Goal: Transaction & Acquisition: Purchase product/service

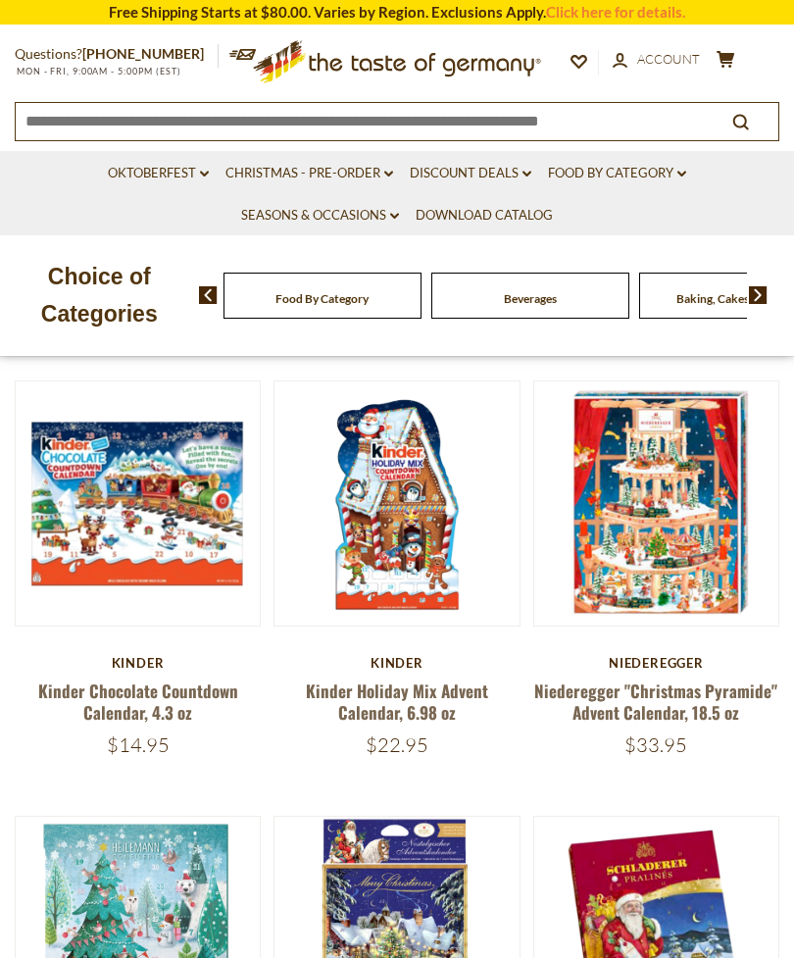
scroll to position [654, 0]
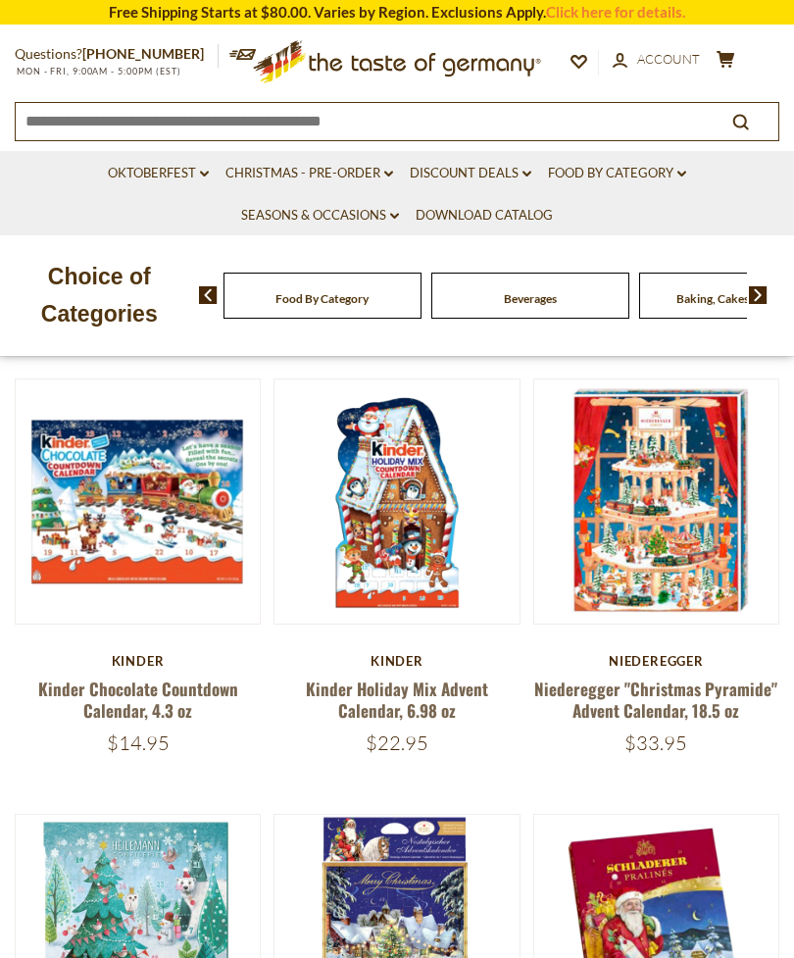
click at [630, 677] on link "Niederegger "Christmas Pyramide" Advent Calendar, 18.5 oz" at bounding box center [655, 699] width 243 height 45
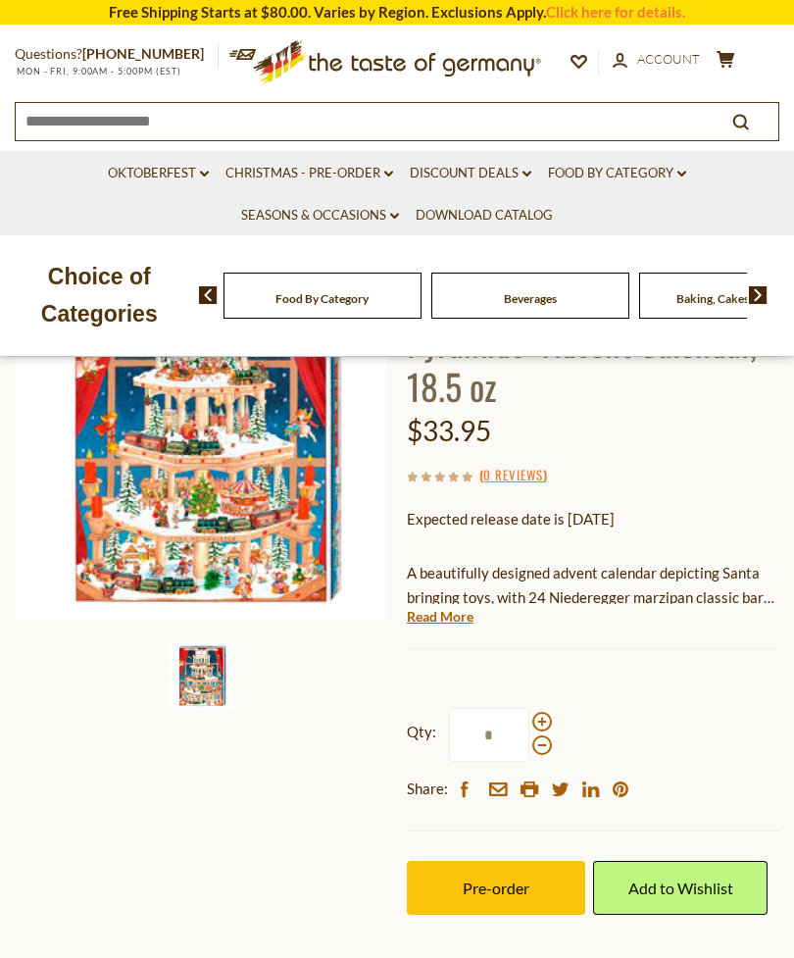
scroll to position [235, 0]
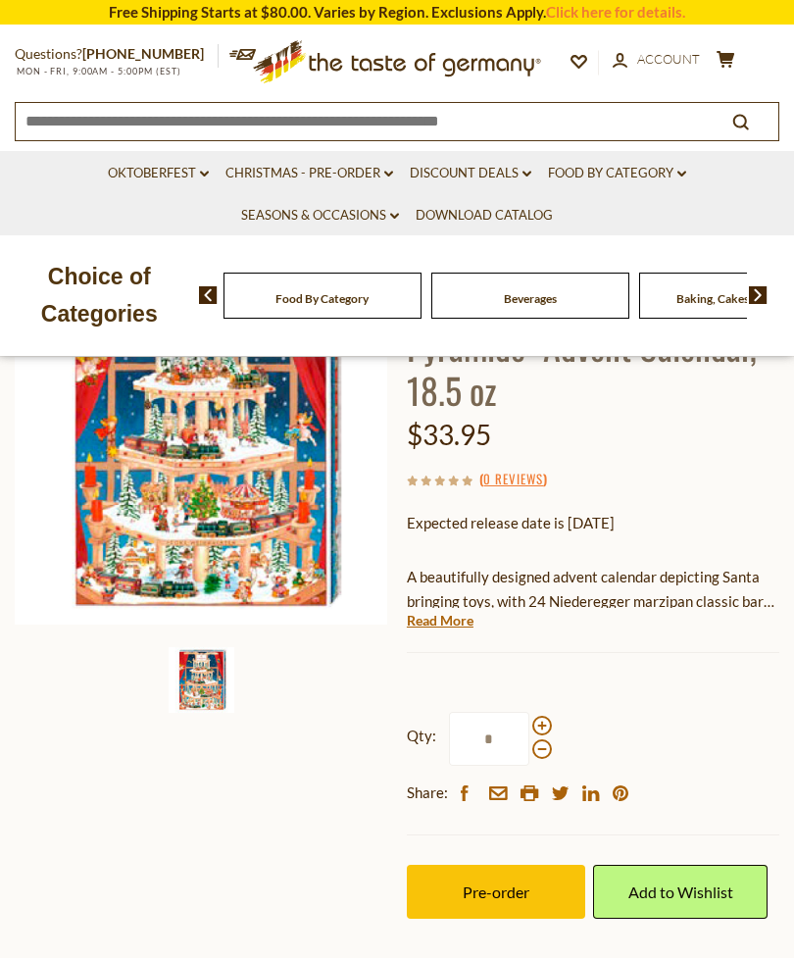
click at [435, 616] on link "Read More" at bounding box center [440, 621] width 67 height 20
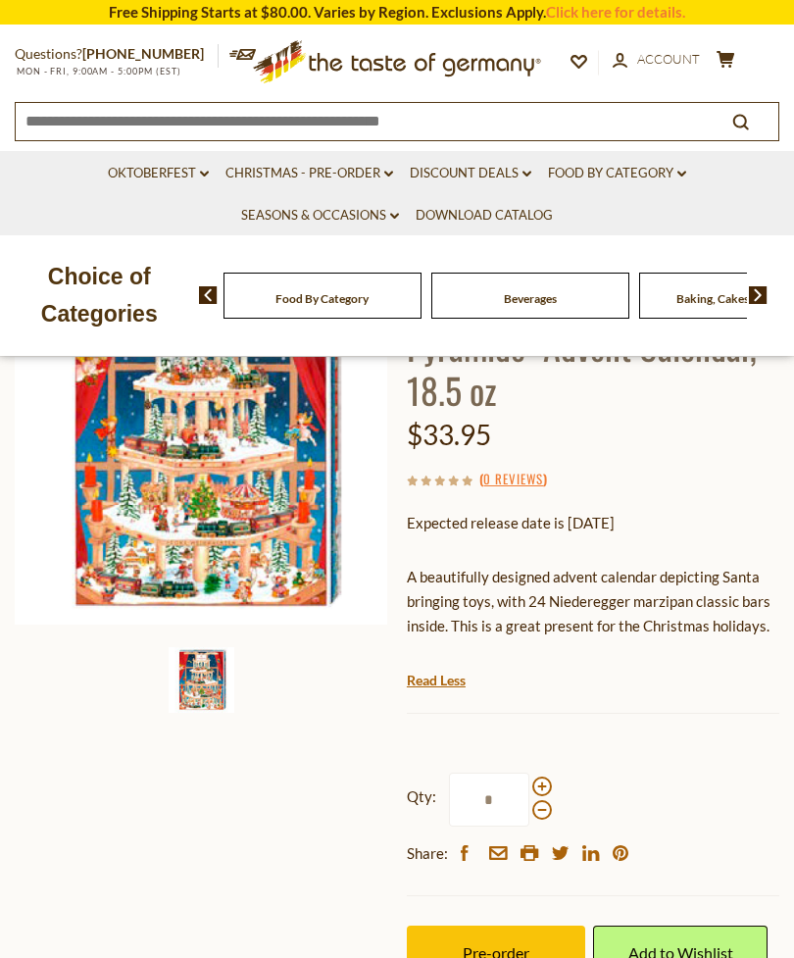
click at [428, 671] on link "Read Less" at bounding box center [436, 681] width 59 height 20
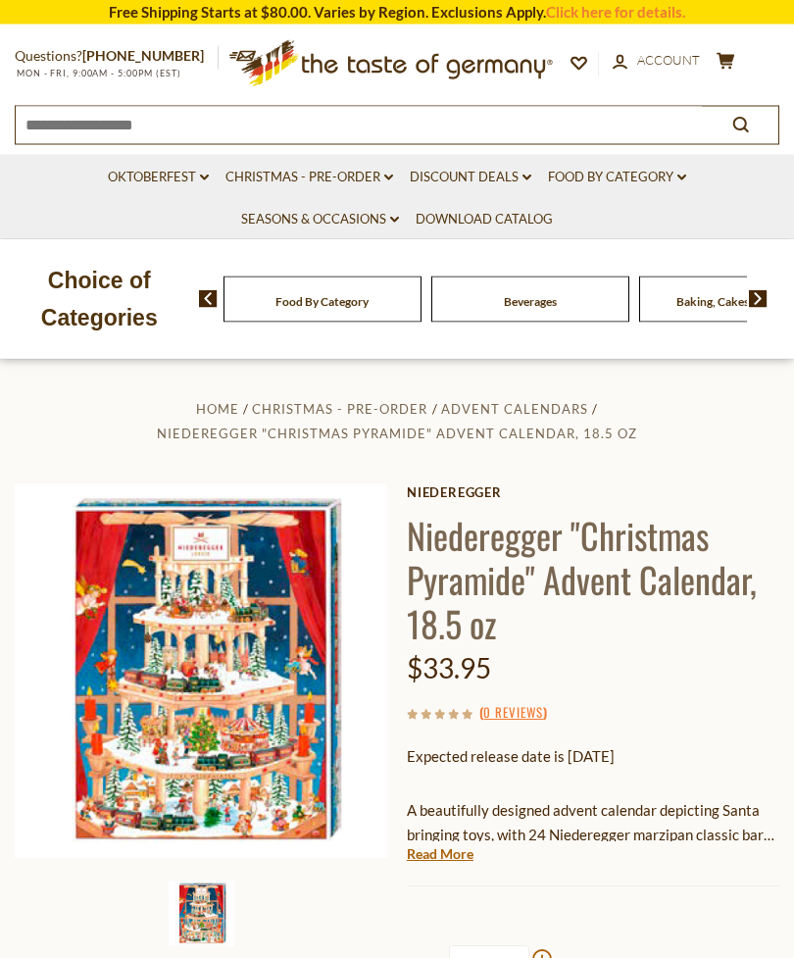
scroll to position [0, 0]
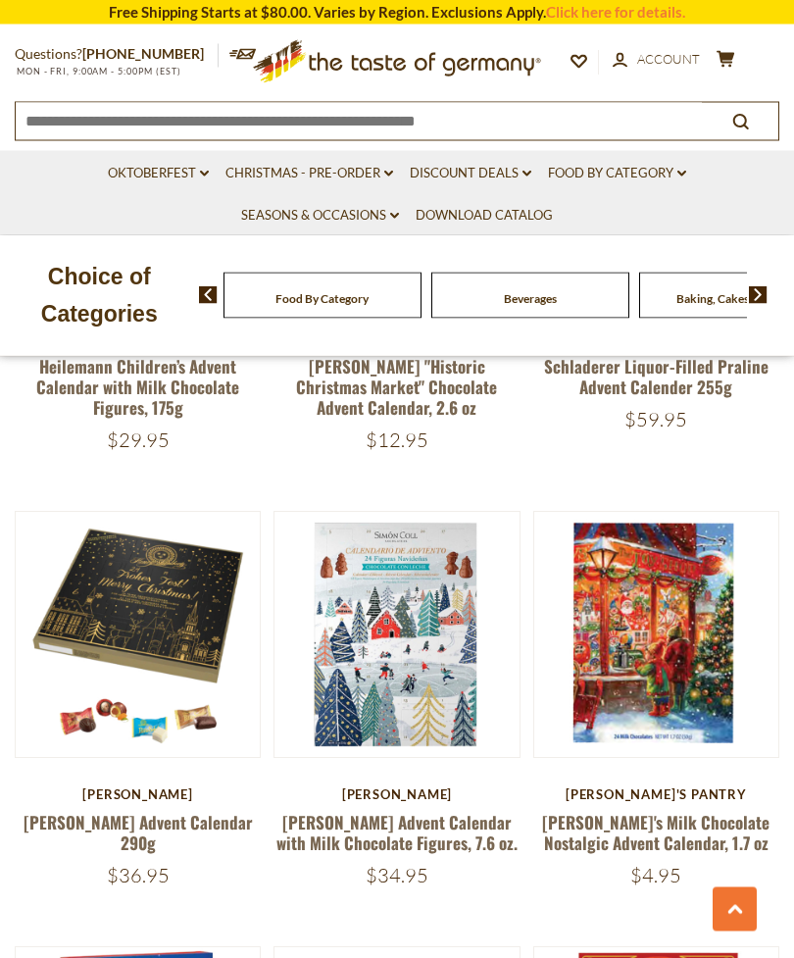
scroll to position [1409, 0]
click at [389, 810] on link "[PERSON_NAME] Advent Calendar with Milk Chocolate Figures, 7.6 oz." at bounding box center [397, 832] width 241 height 45
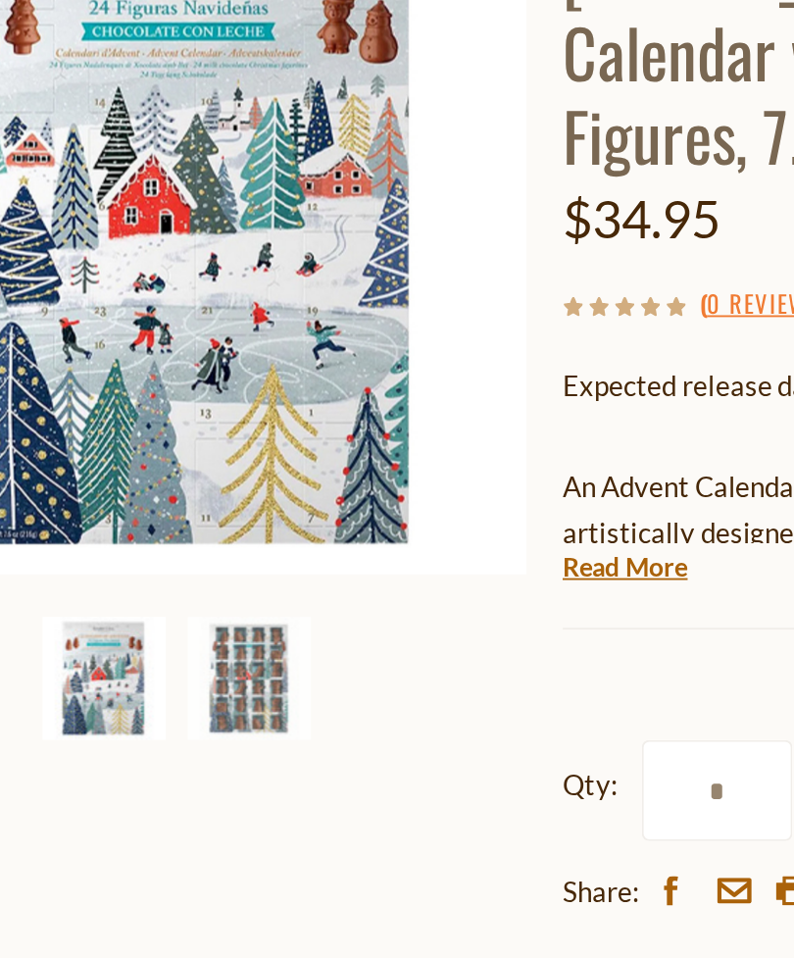
scroll to position [202, 0]
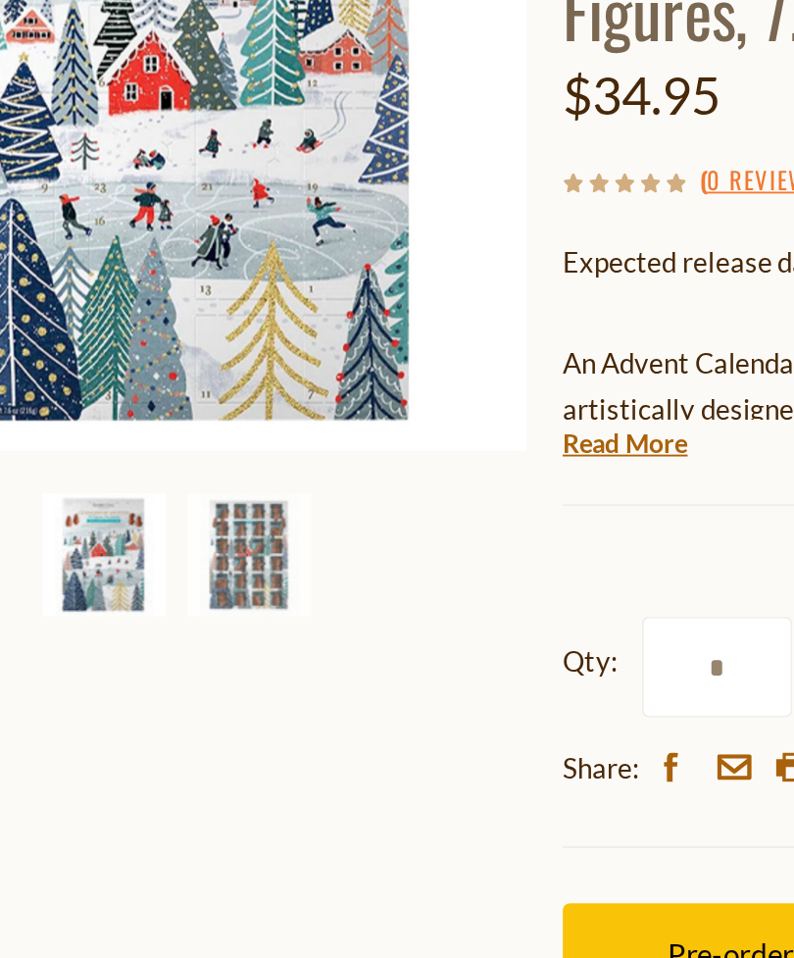
click at [207, 677] on img at bounding box center [240, 710] width 66 height 66
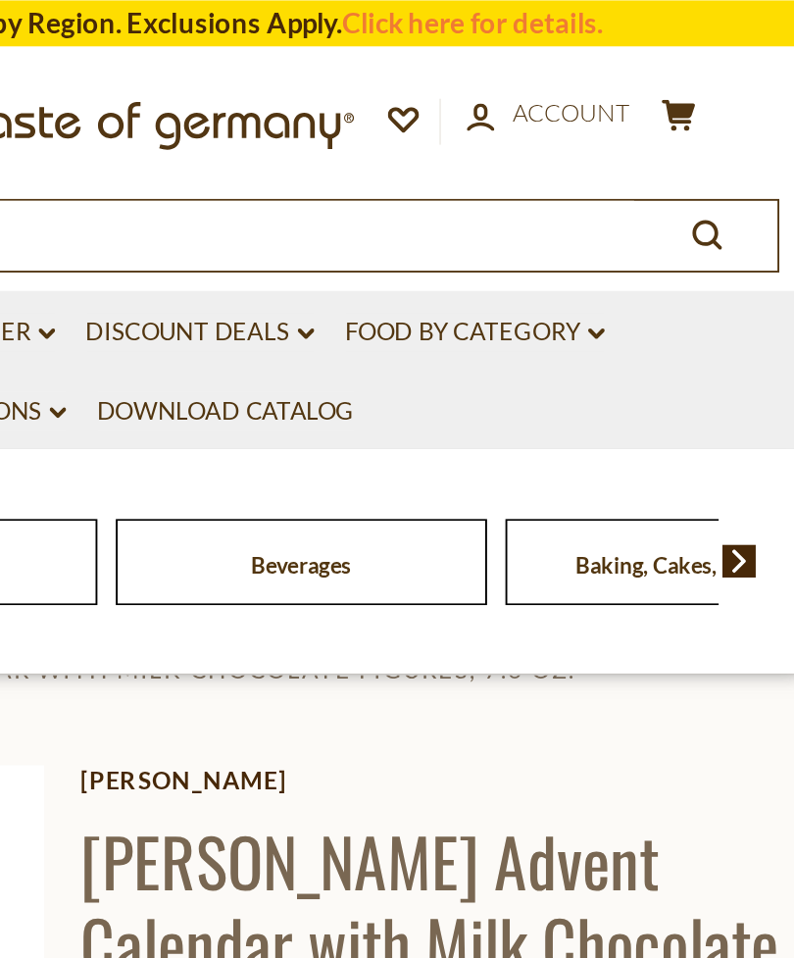
scroll to position [56, 0]
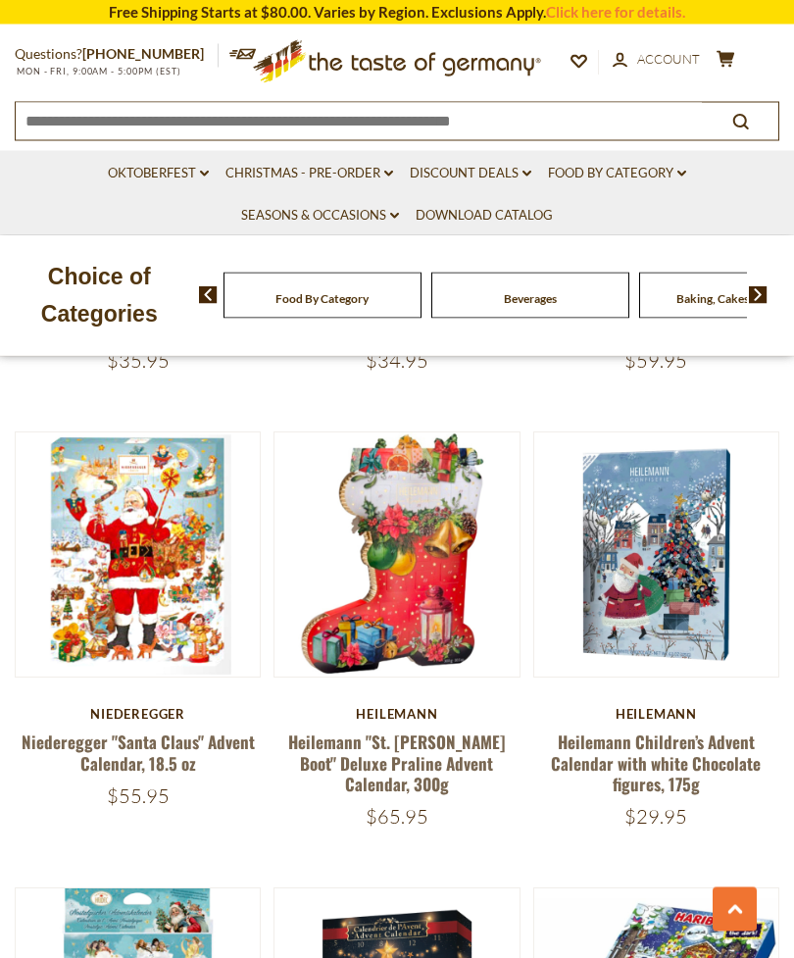
scroll to position [2367, 0]
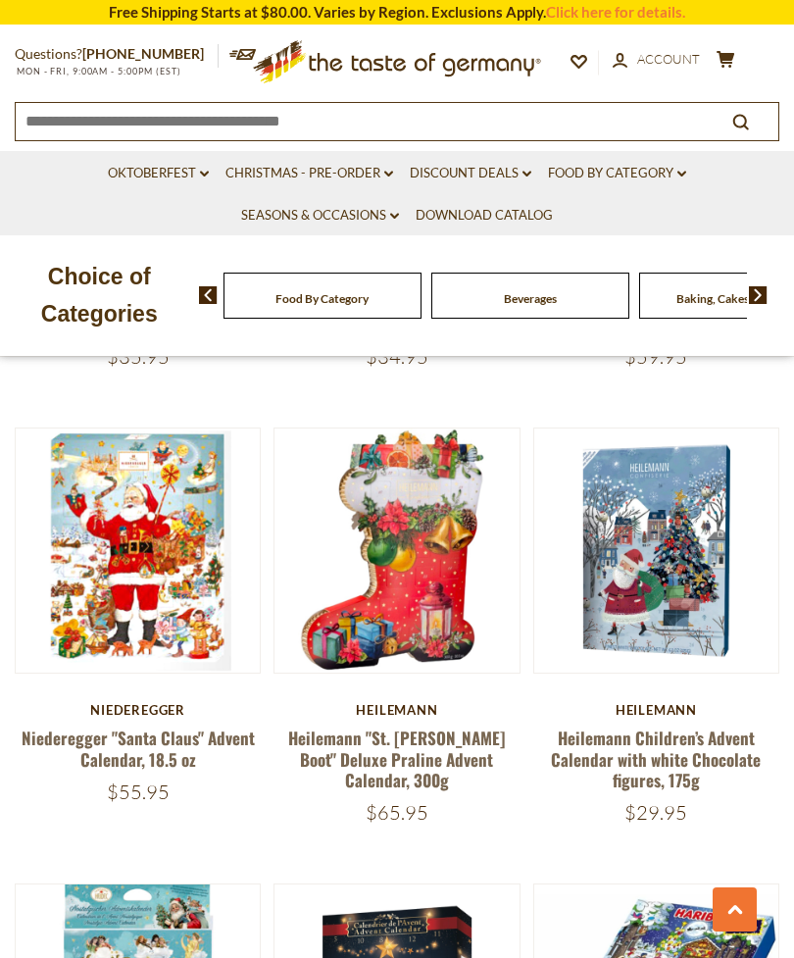
click at [640, 740] on link "Heilemann Children’s Advent Calendar with white Chocolate figures, 175g" at bounding box center [656, 759] width 210 height 67
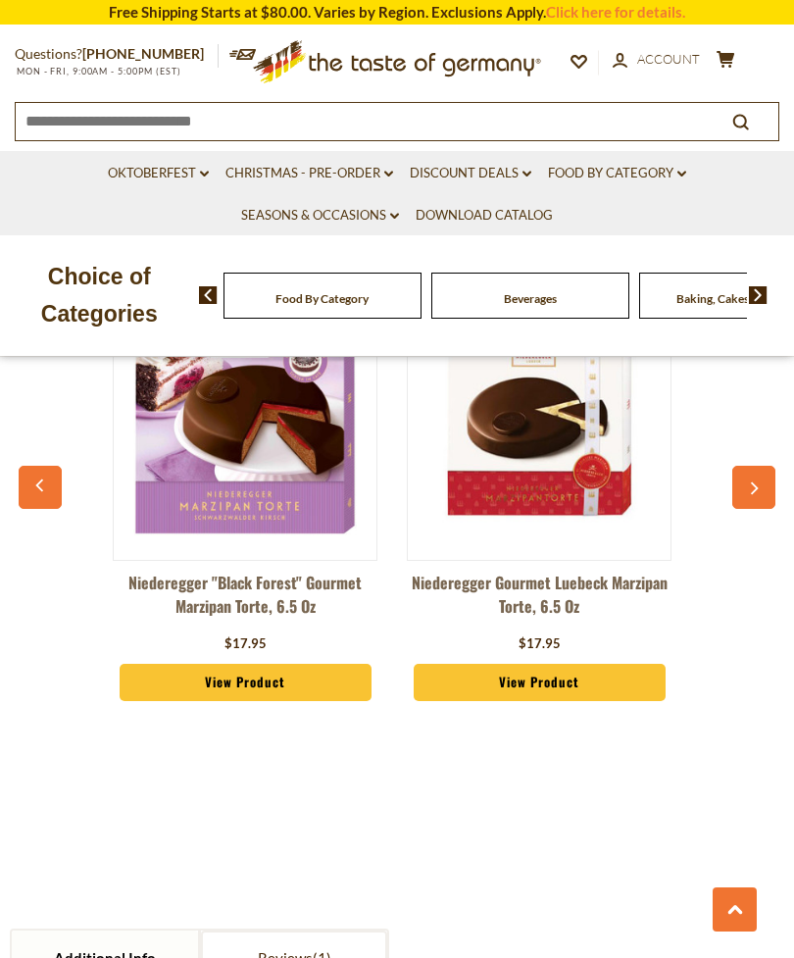
scroll to position [1605, 0]
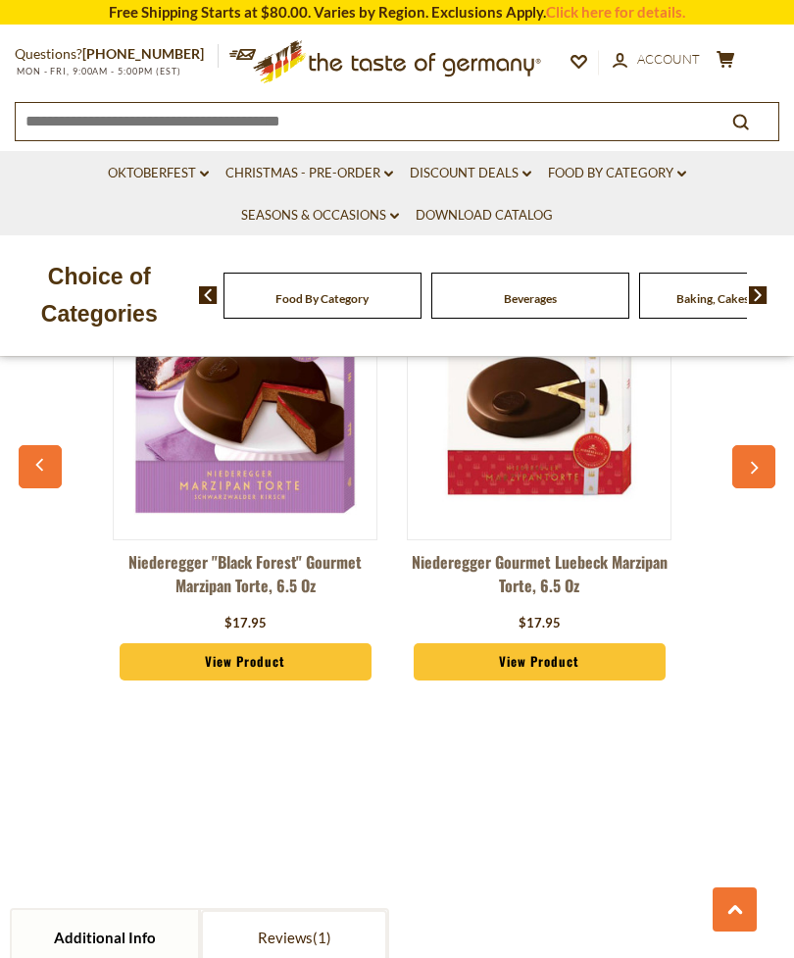
click at [658, 625] on div "$17.95" at bounding box center [539, 624] width 265 height 20
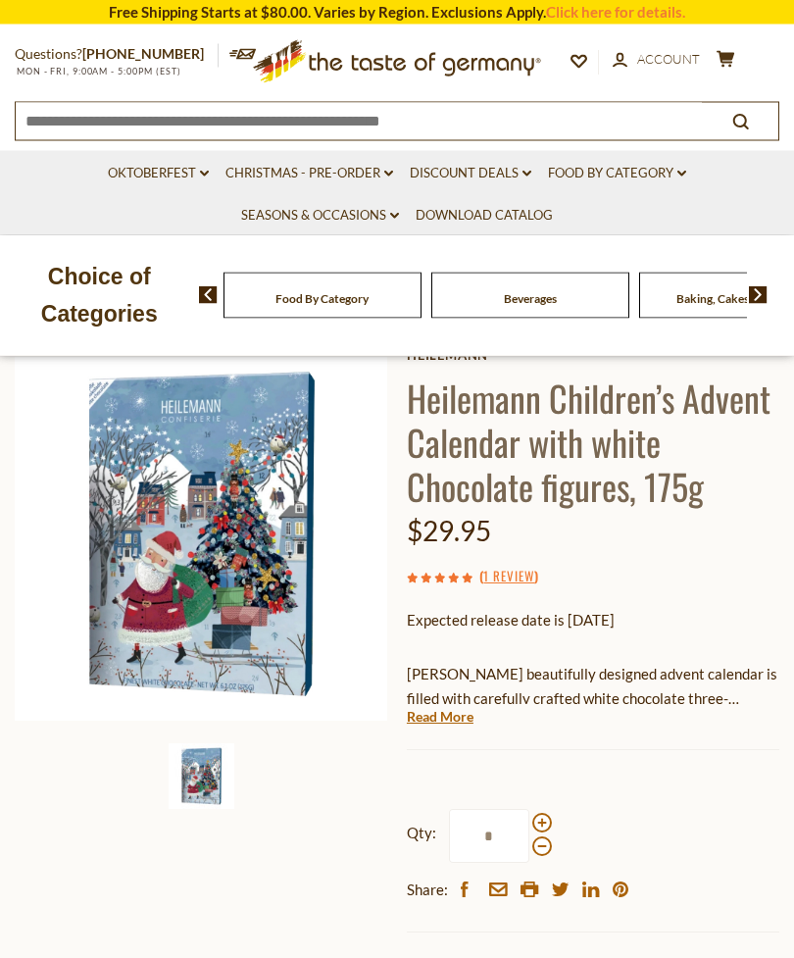
scroll to position [125, 0]
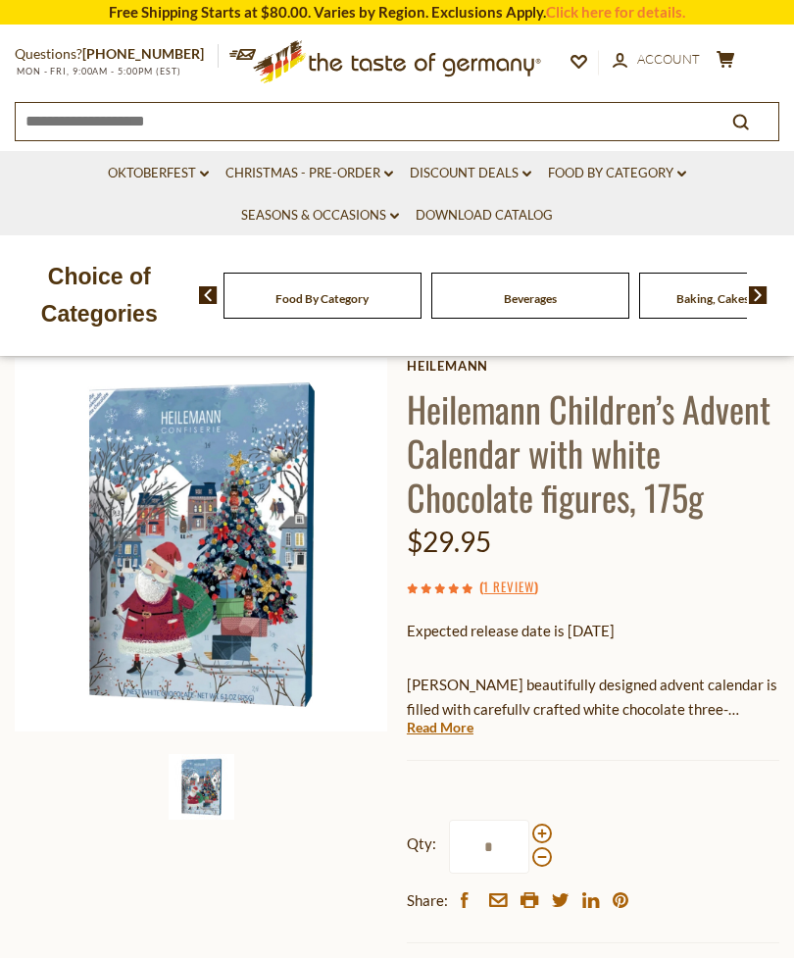
click at [451, 731] on link "Read More" at bounding box center [440, 728] width 67 height 20
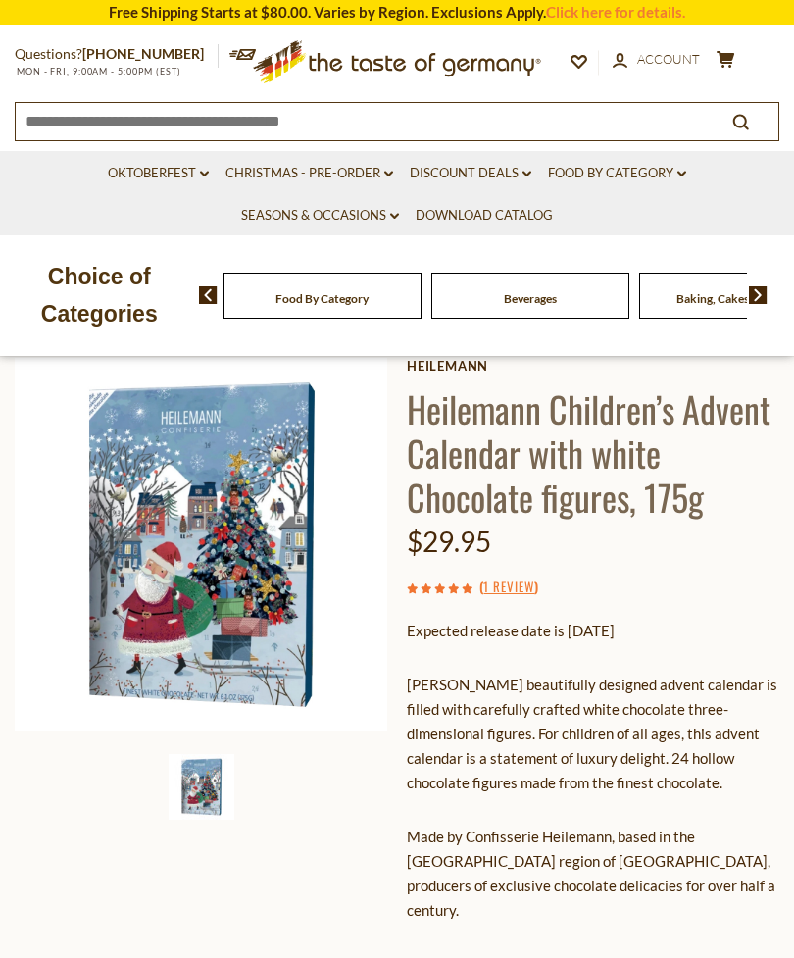
click at [197, 788] on img at bounding box center [202, 787] width 66 height 66
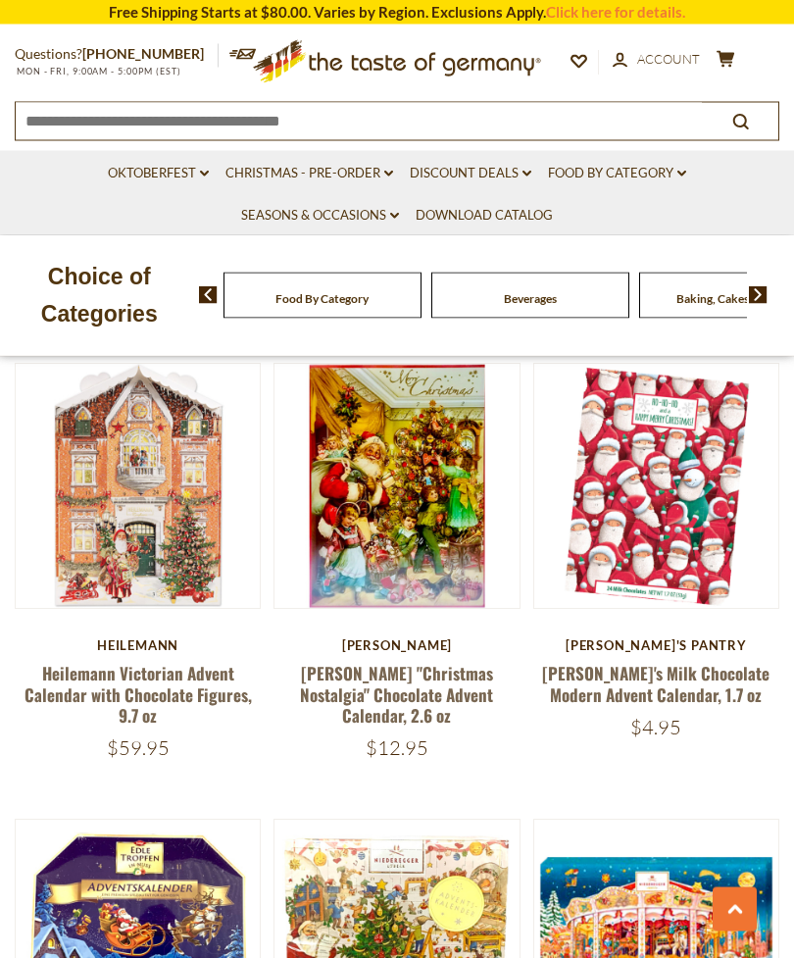
scroll to position [3352, 0]
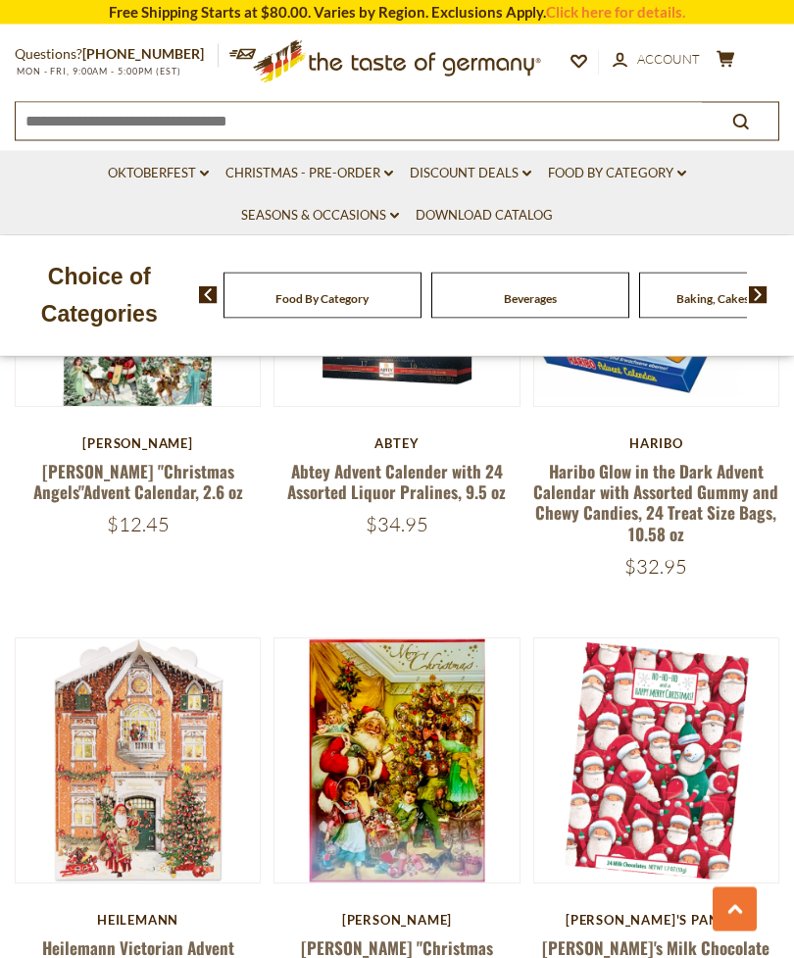
scroll to position [3089, 0]
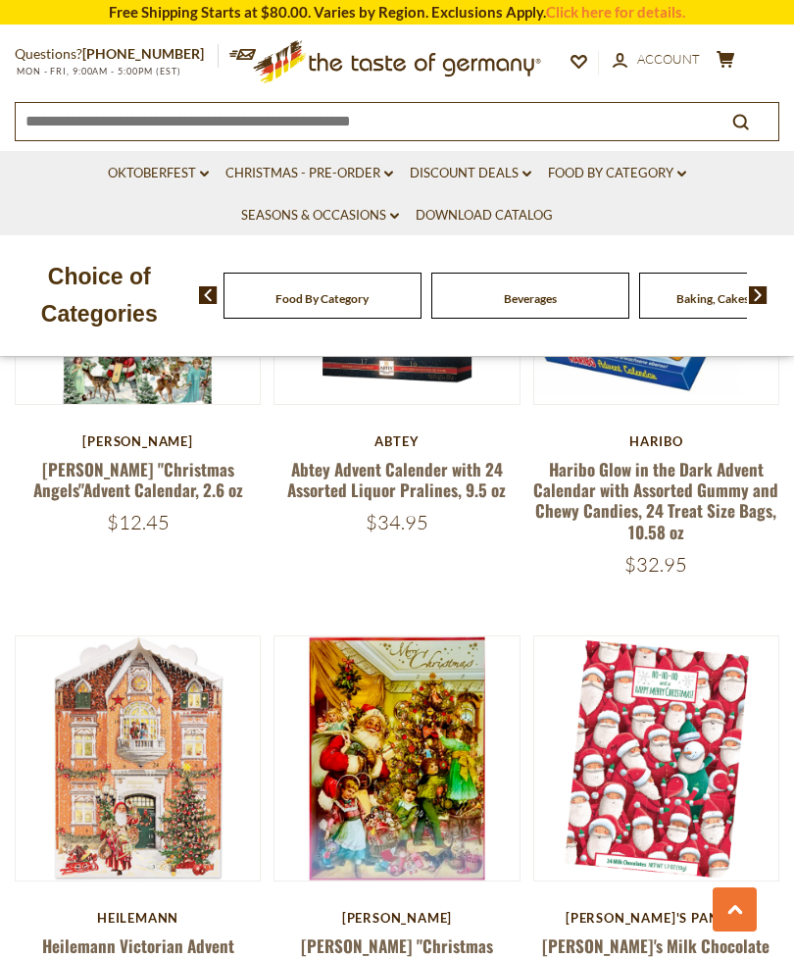
click at [142, 955] on link "Heilemann Victorian Advent Calendar with Chocolate Figures, 9.7 oz" at bounding box center [139, 967] width 228 height 67
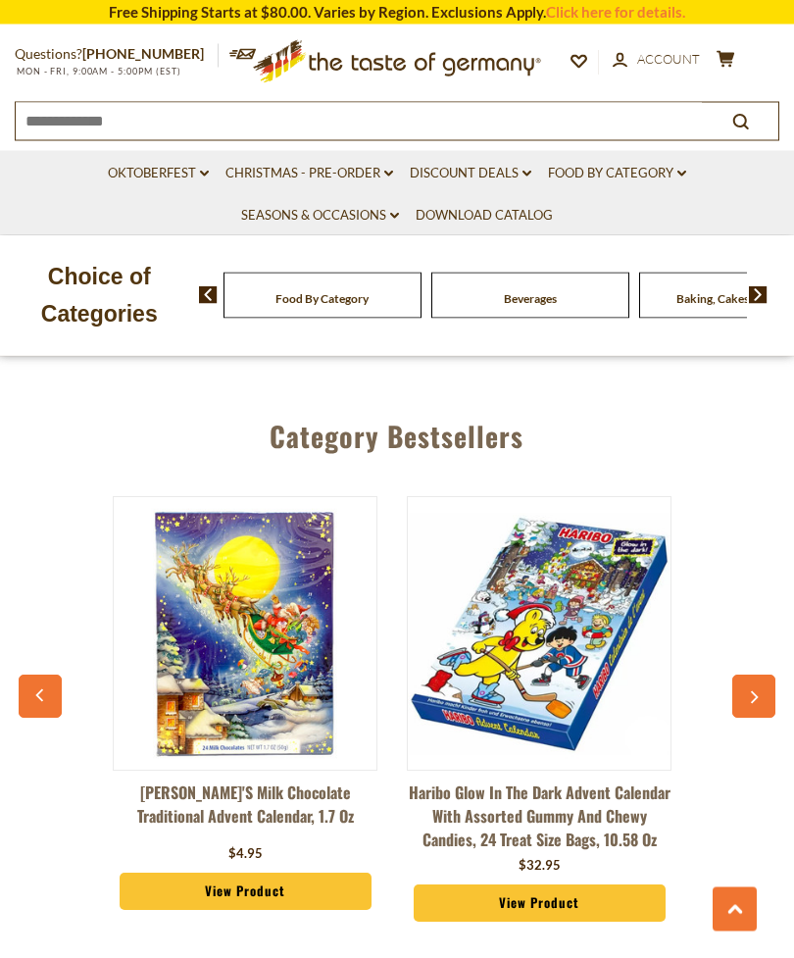
scroll to position [4763, 0]
click at [757, 678] on button "button" at bounding box center [754, 696] width 43 height 43
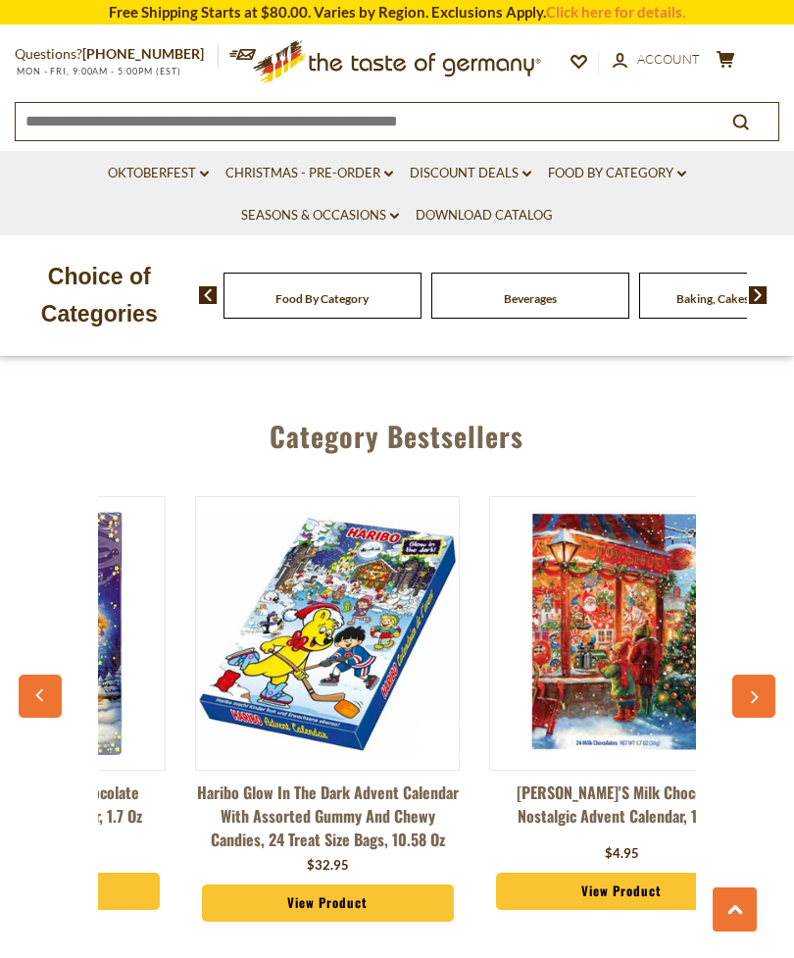
scroll to position [0, 294]
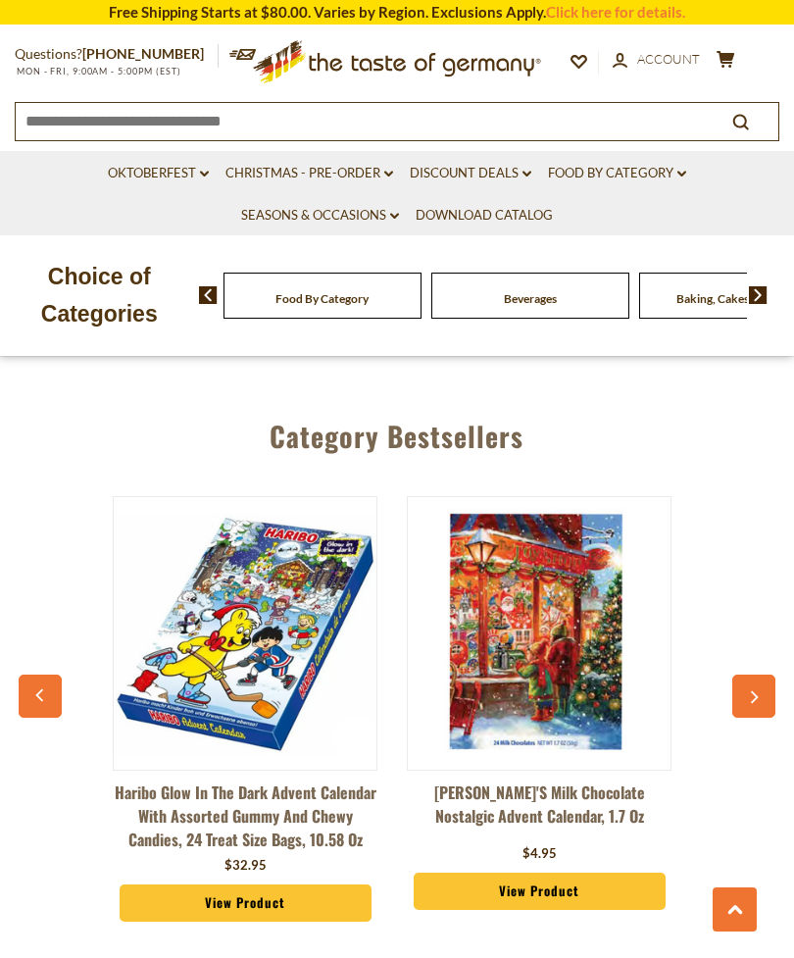
click at [754, 676] on button "button" at bounding box center [754, 696] width 43 height 43
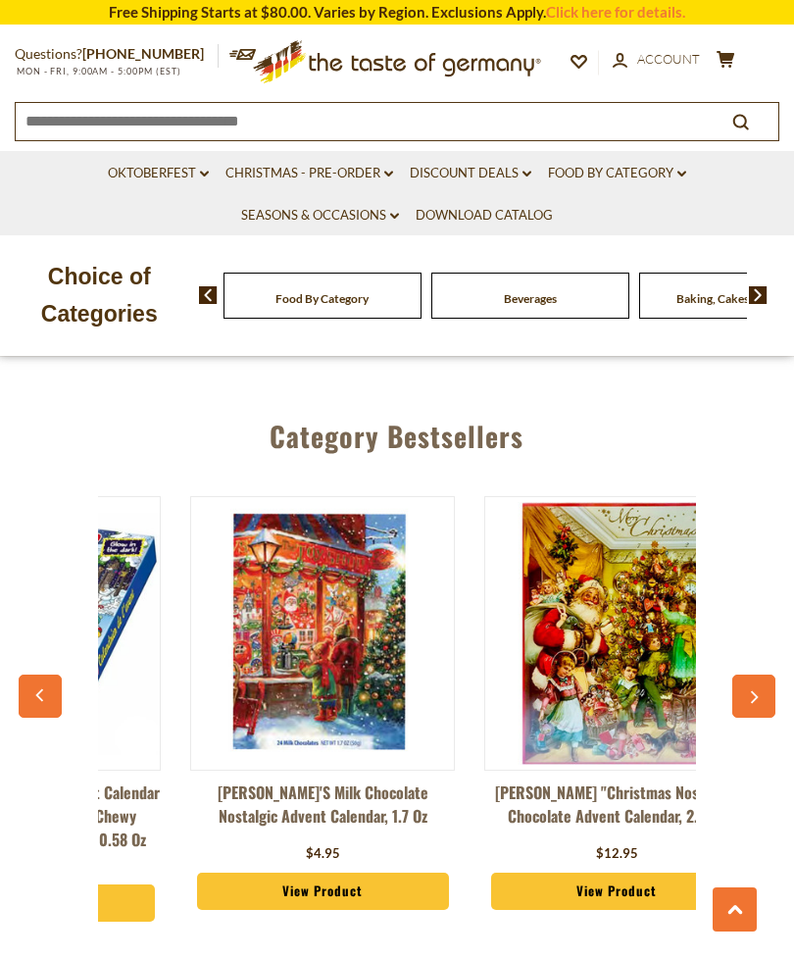
scroll to position [0, 588]
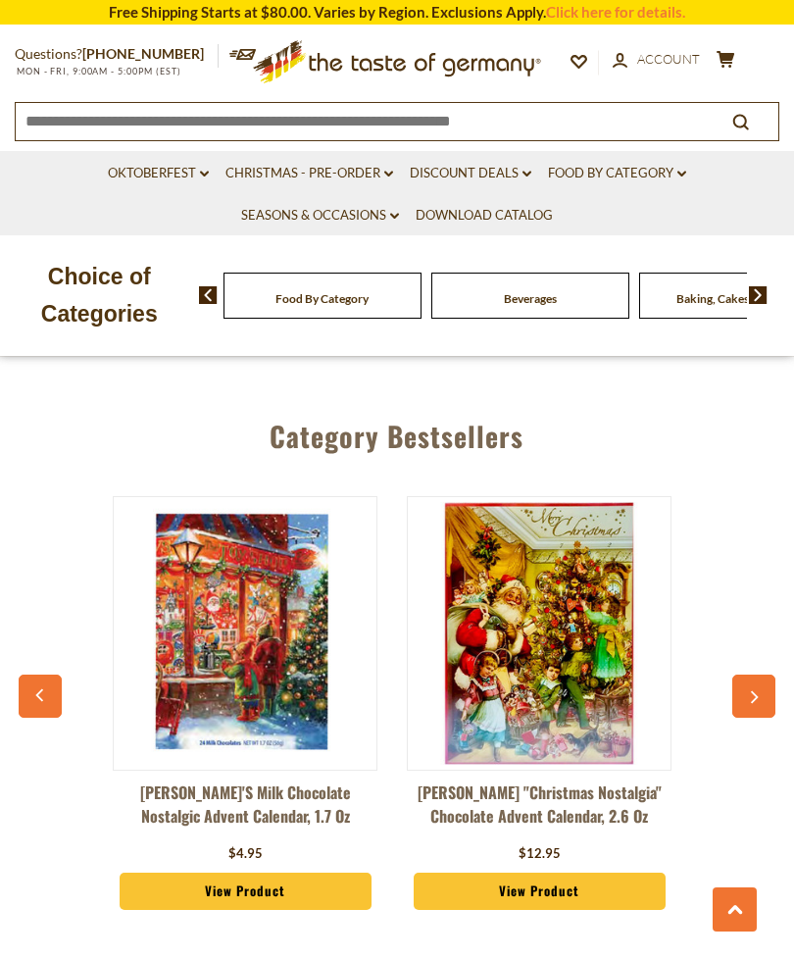
click at [750, 691] on icon "button" at bounding box center [753, 698] width 13 height 14
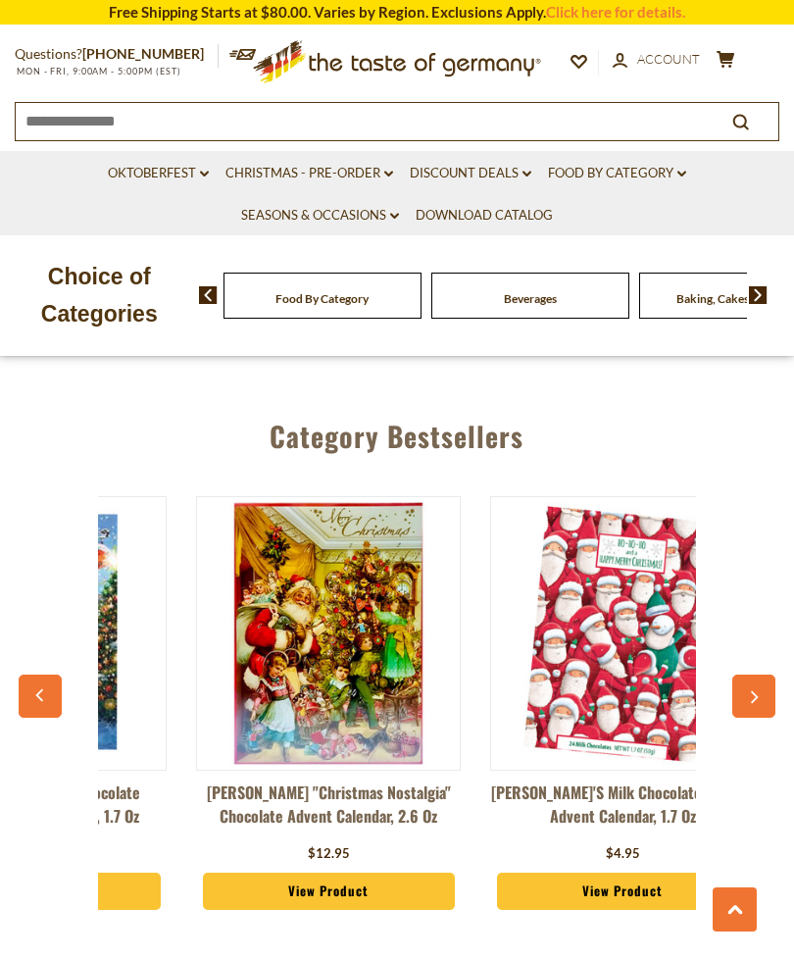
scroll to position [0, 883]
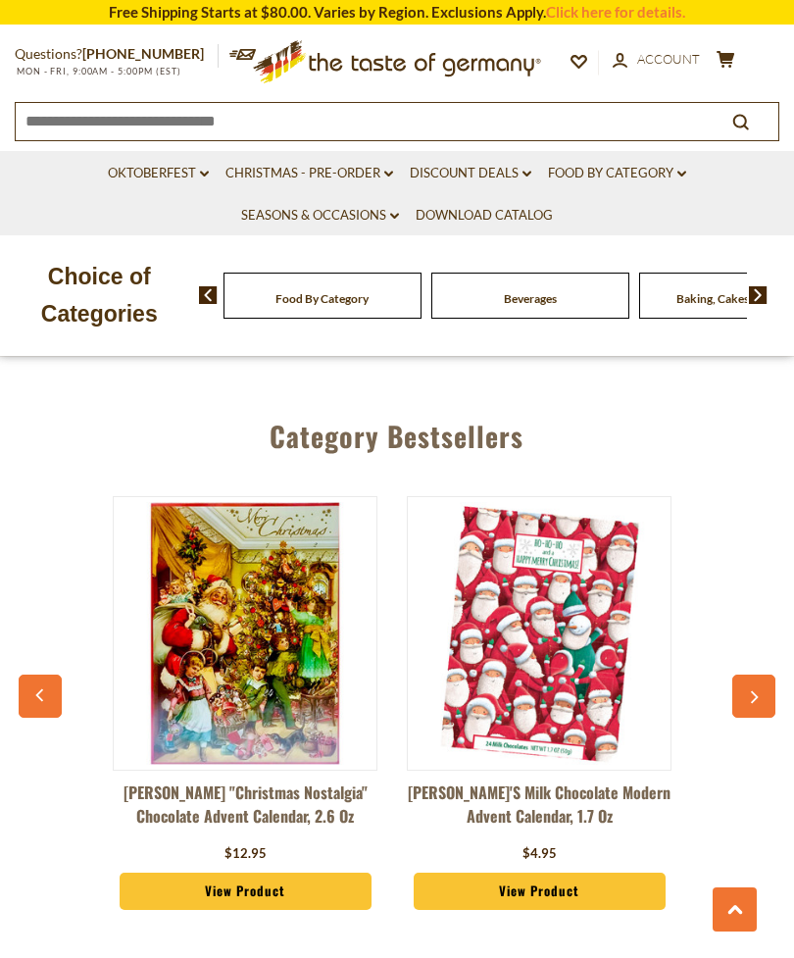
click at [753, 677] on button "button" at bounding box center [754, 696] width 43 height 43
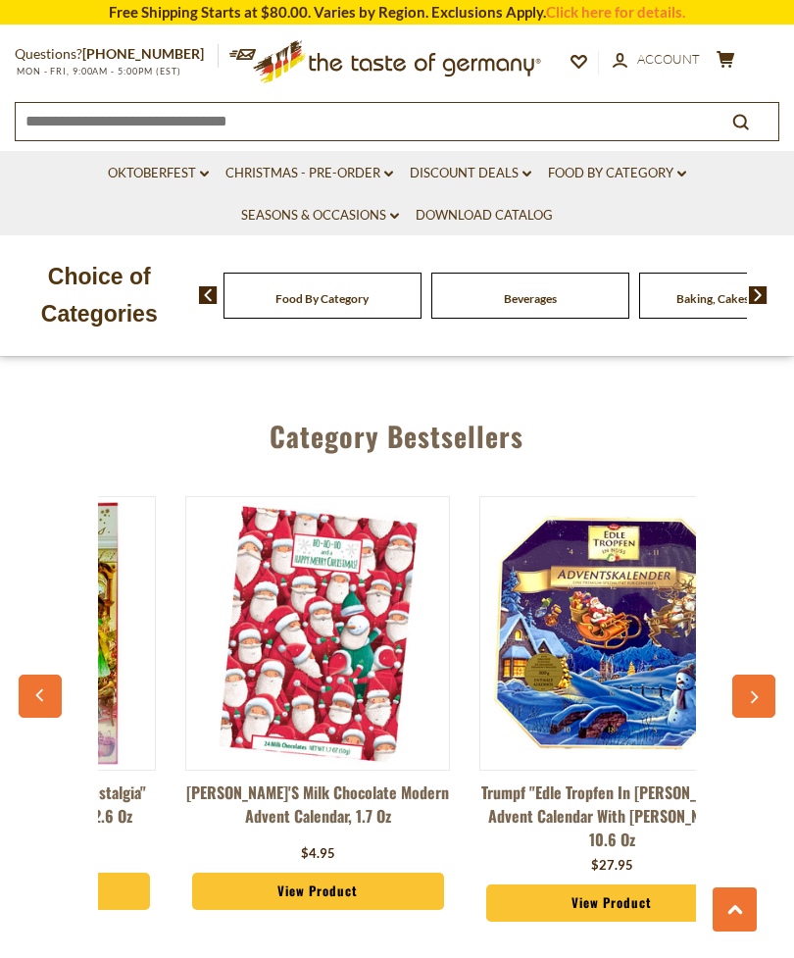
scroll to position [0, 1177]
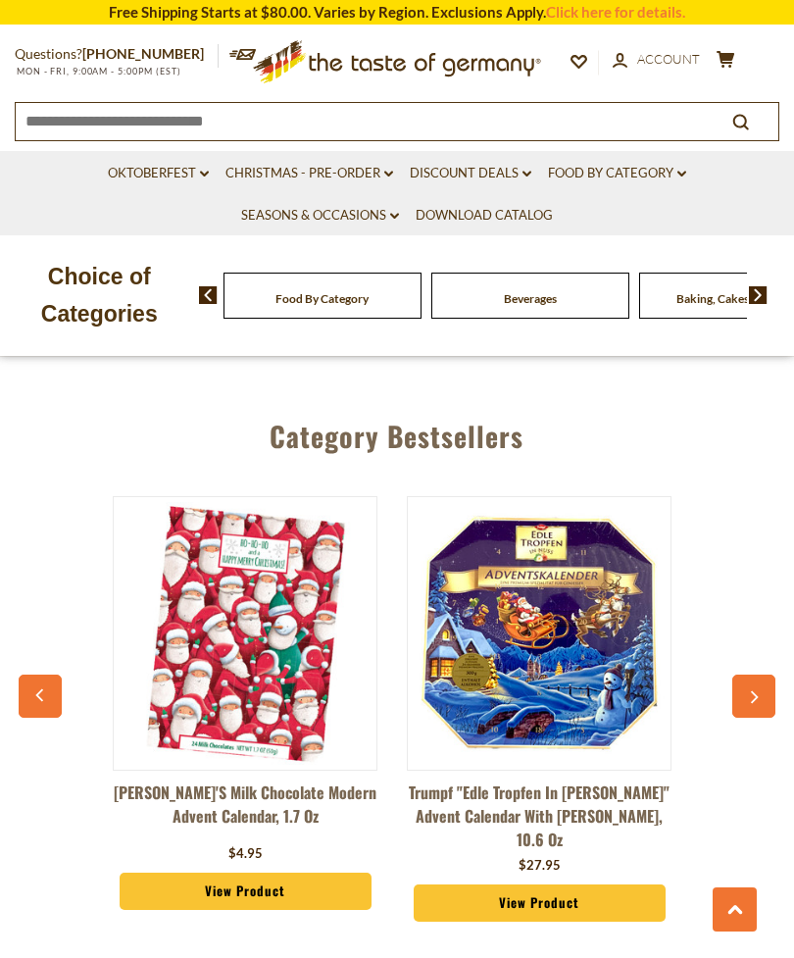
click at [748, 686] on button "button" at bounding box center [754, 696] width 43 height 43
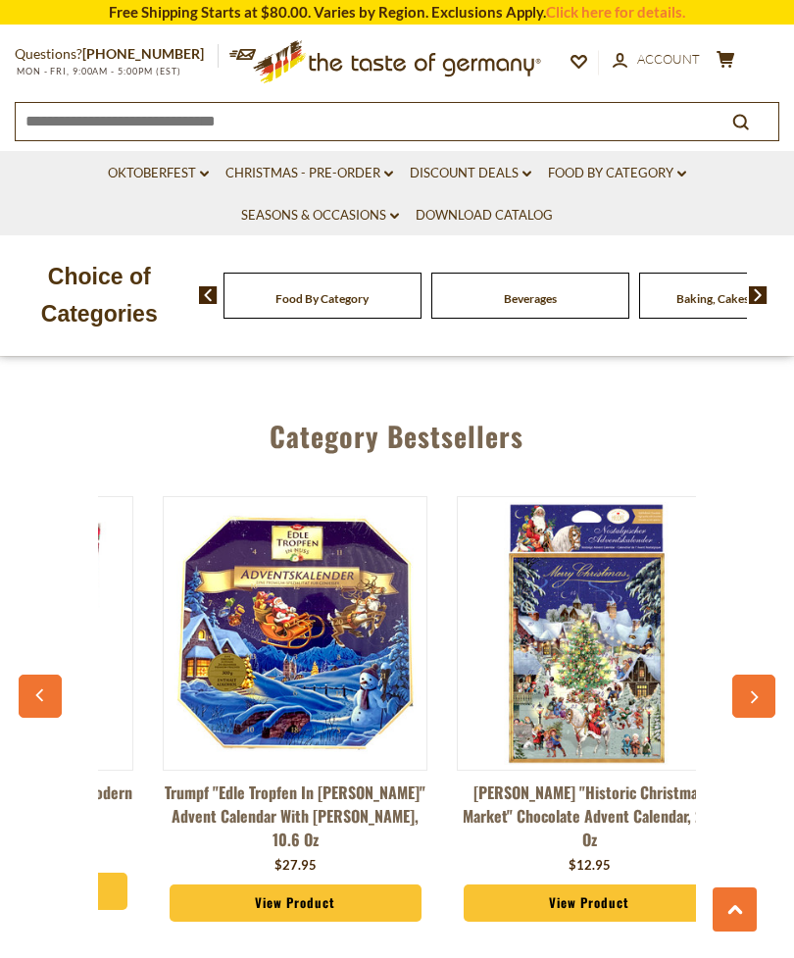
scroll to position [0, 1471]
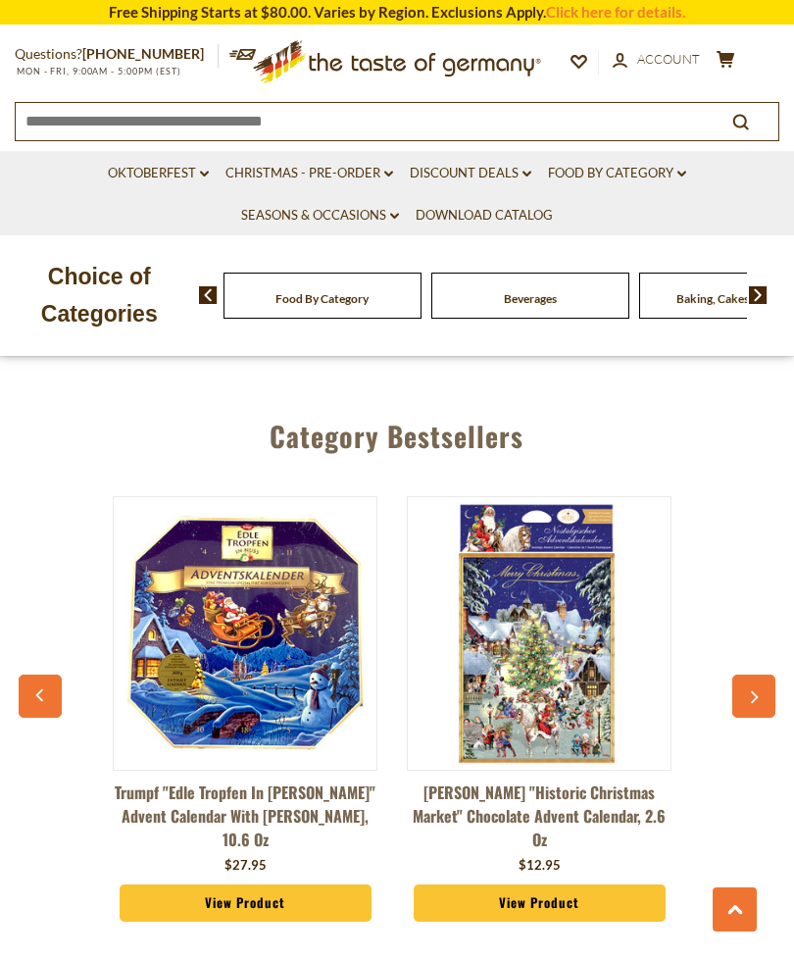
click at [754, 691] on icon "button" at bounding box center [753, 698] width 13 height 14
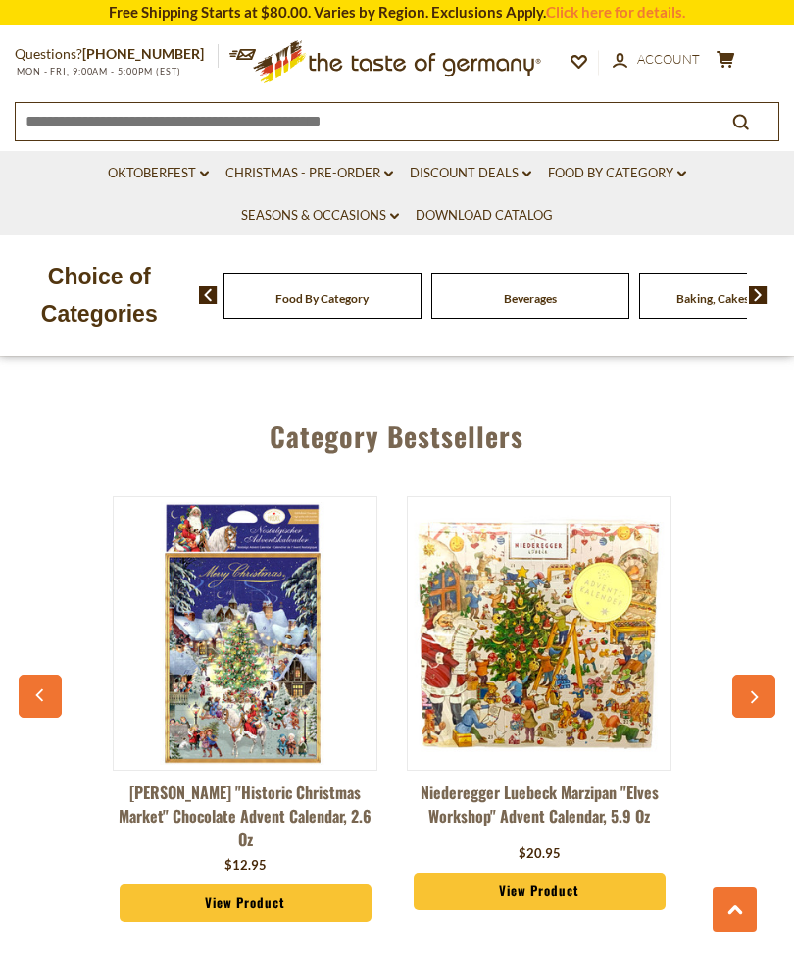
click at [745, 675] on button "button" at bounding box center [754, 696] width 43 height 43
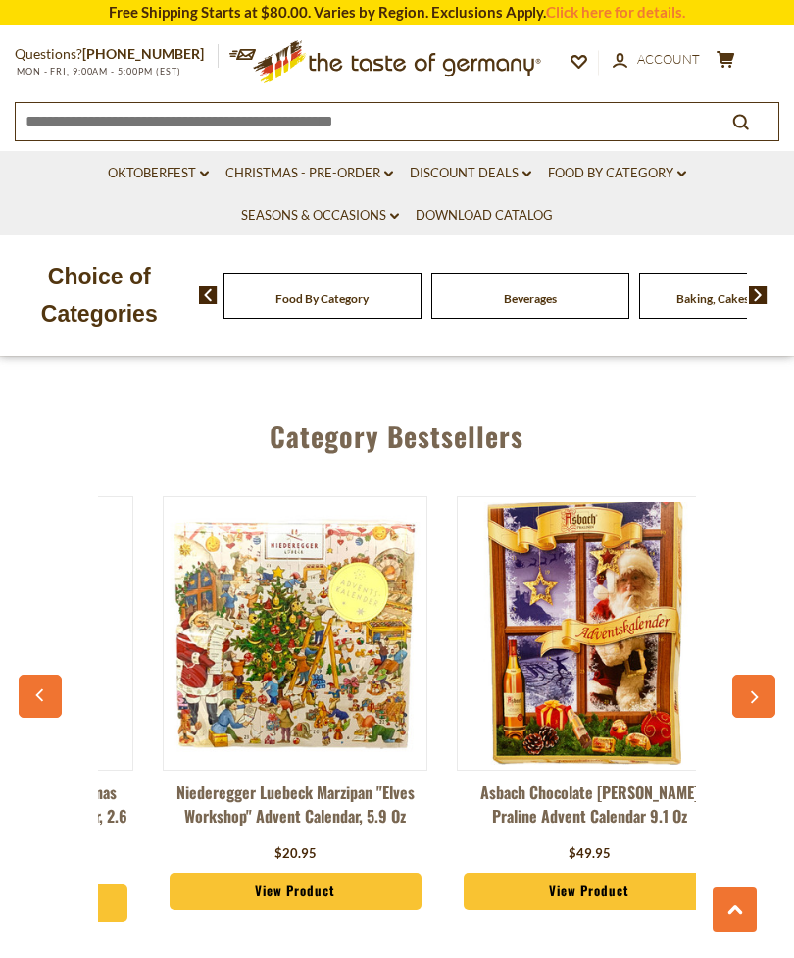
scroll to position [0, 2059]
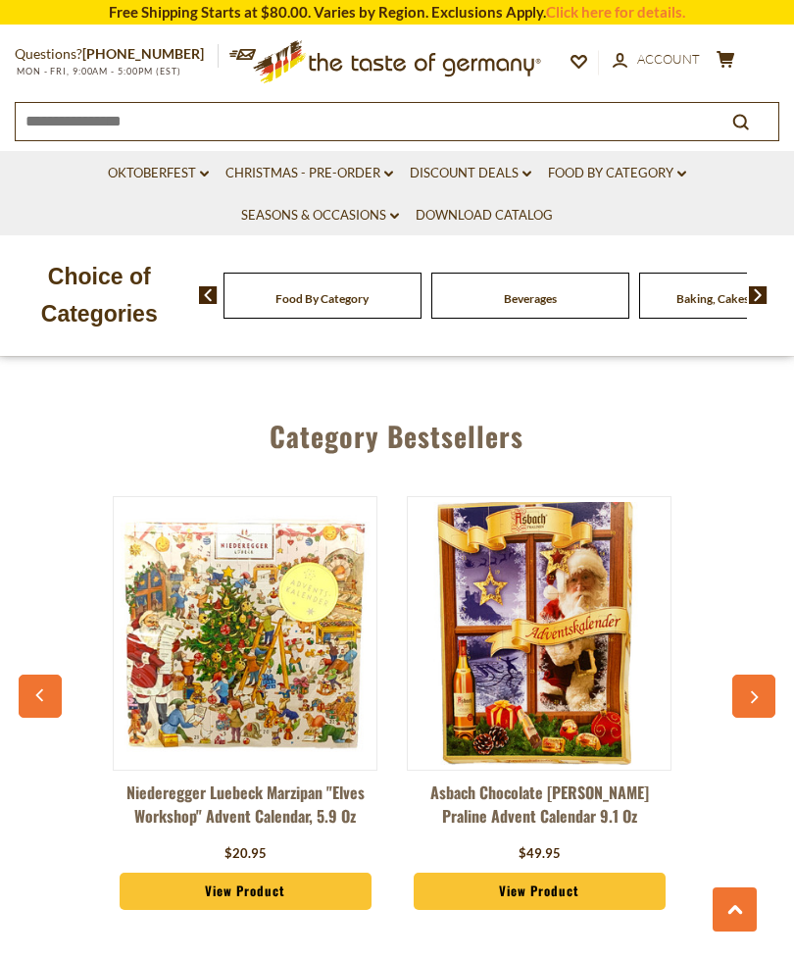
click at [740, 676] on button "button" at bounding box center [754, 696] width 43 height 43
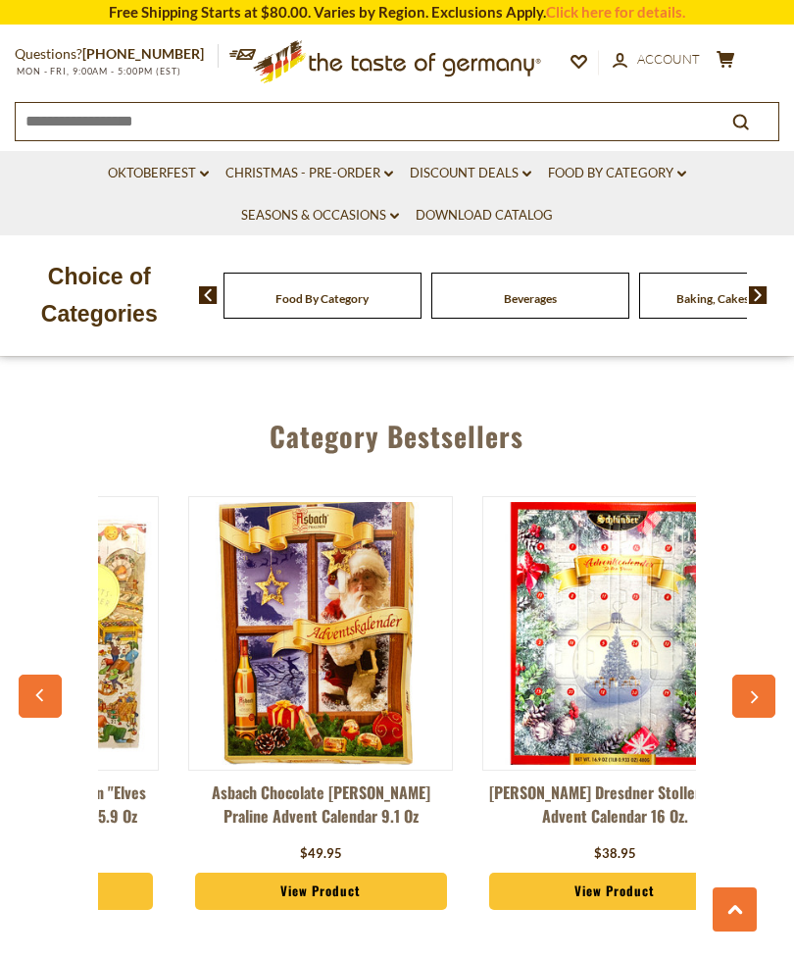
scroll to position [0, 2353]
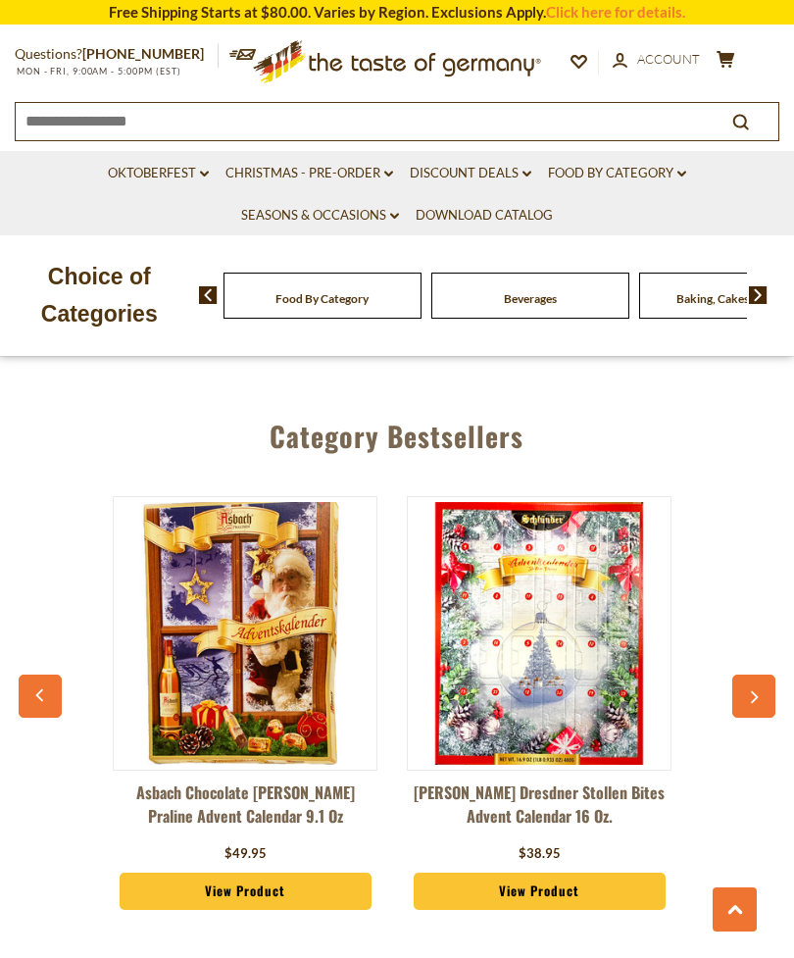
click at [541, 873] on link "View Product" at bounding box center [540, 891] width 252 height 37
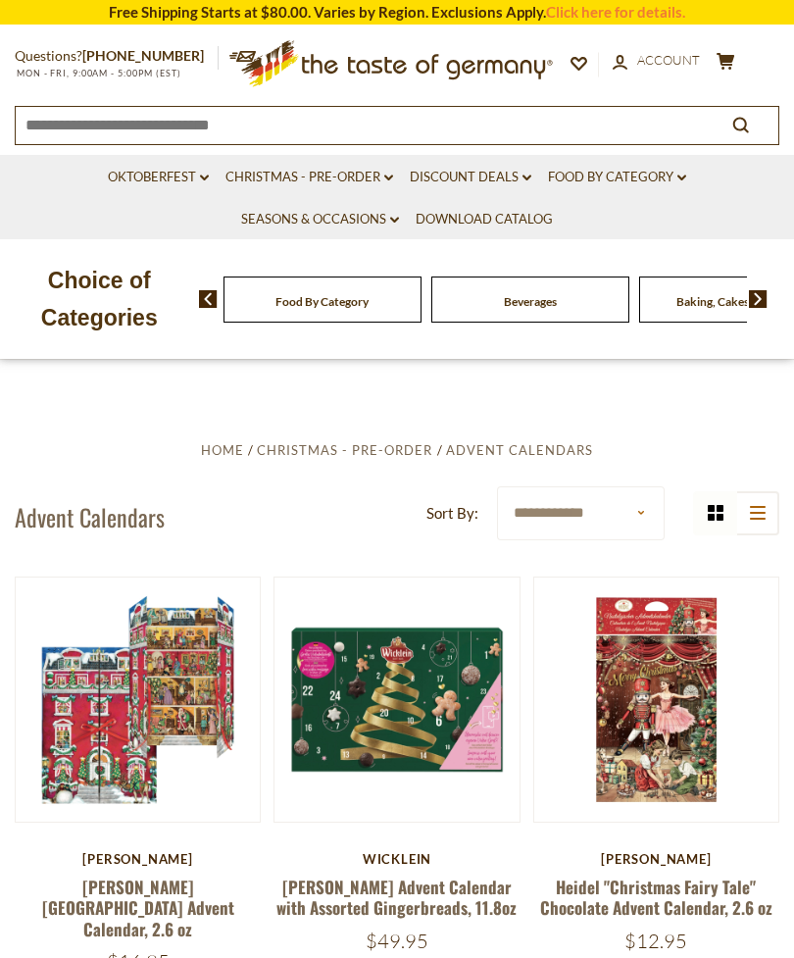
click at [379, 182] on link "Christmas - PRE-ORDER dropdown_arrow" at bounding box center [310, 178] width 168 height 22
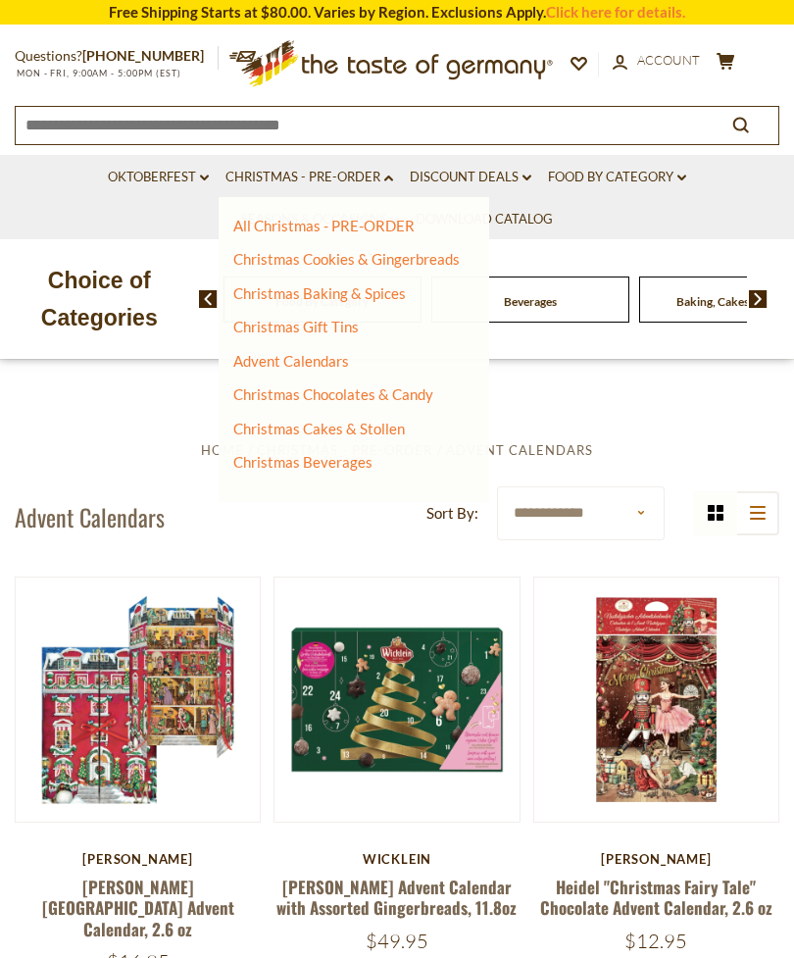
click at [492, 269] on div "Choice of Categories Food By Category [GEOGRAPHIC_DATA] Baking, Cakes, Desserts…" at bounding box center [397, 299] width 794 height 121
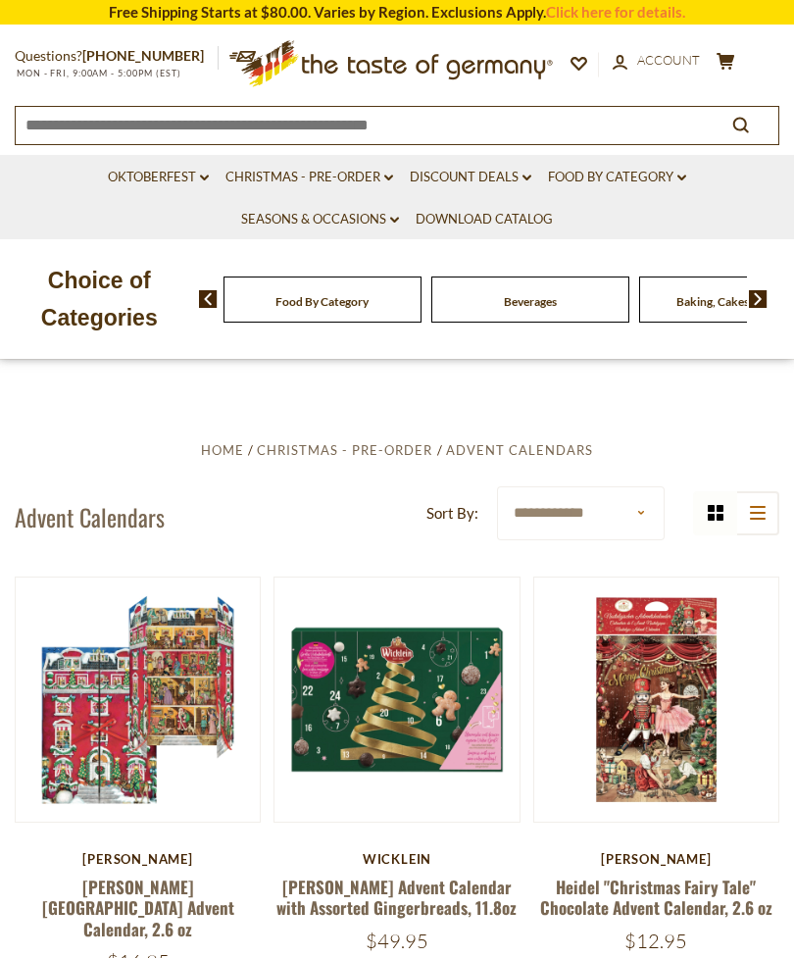
click at [389, 180] on link "Christmas - PRE-ORDER dropdown_arrow" at bounding box center [310, 178] width 168 height 22
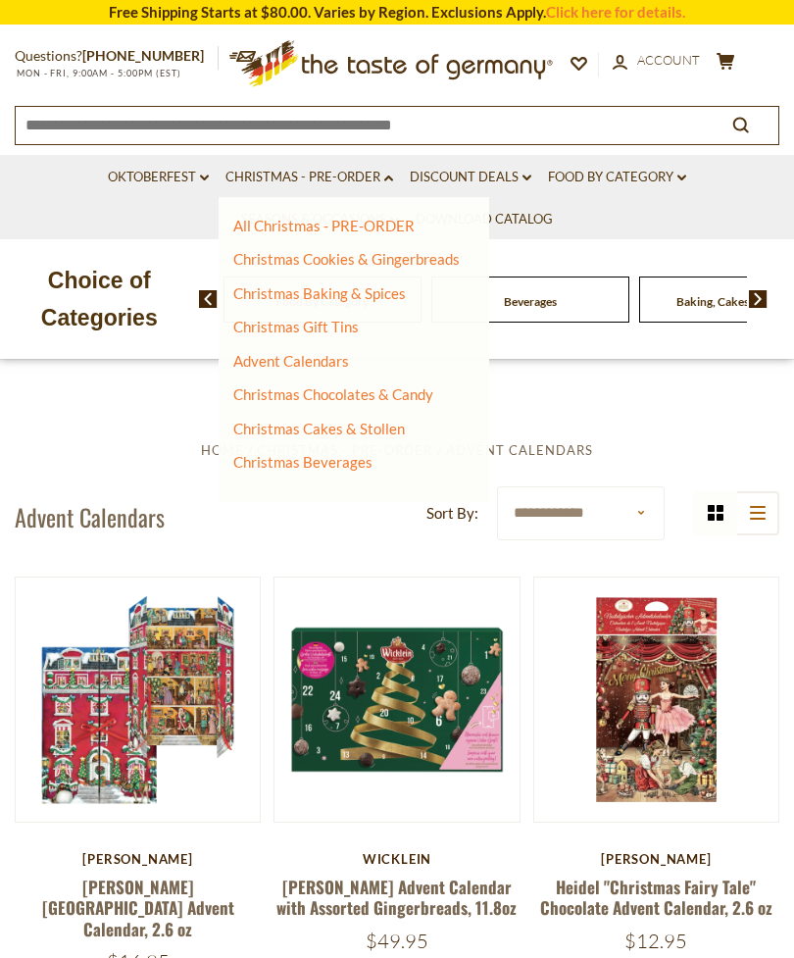
click at [409, 391] on link "Christmas Chocolates & Candy" at bounding box center [333, 394] width 200 height 18
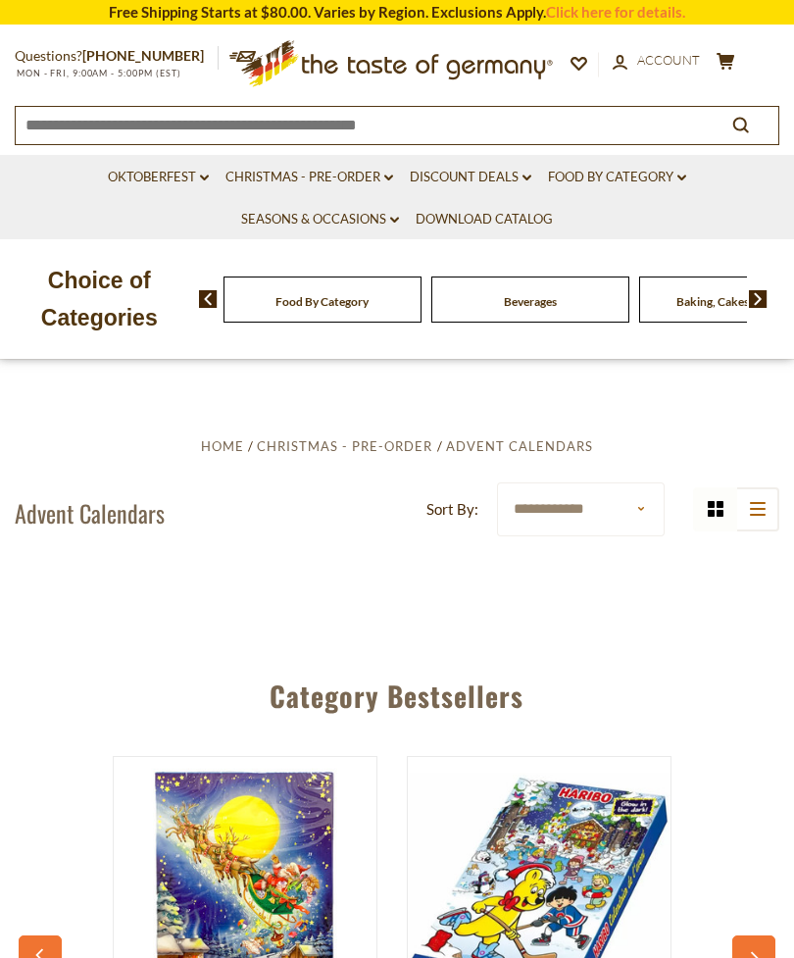
click at [755, 500] on button "list icon" at bounding box center [757, 509] width 44 height 44
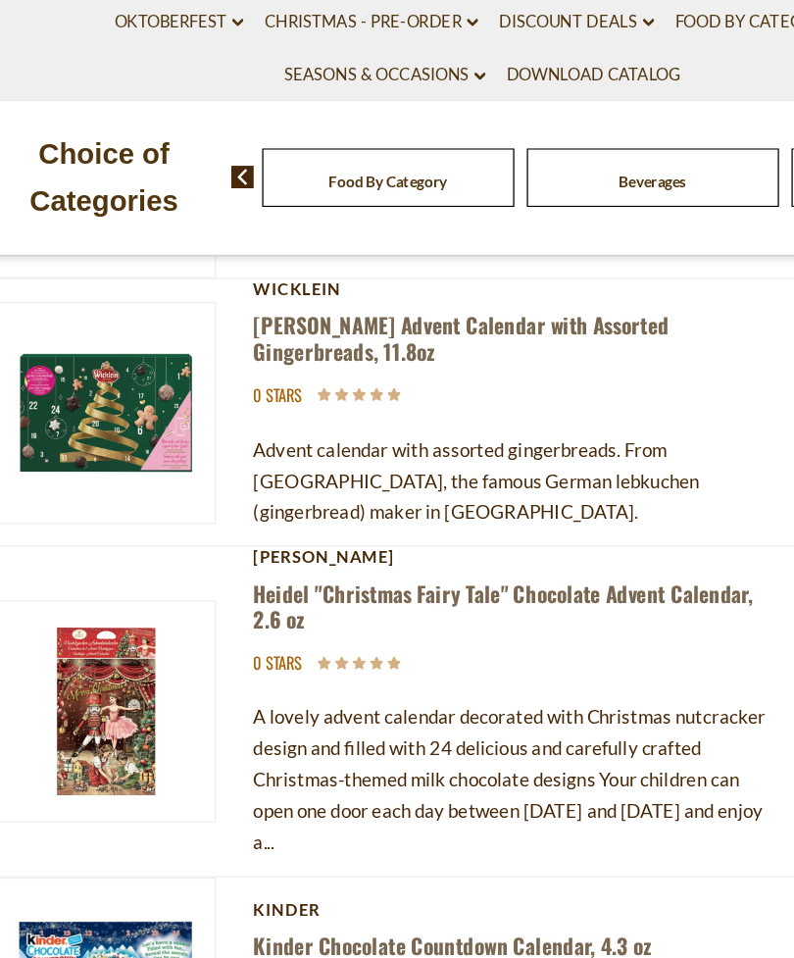
scroll to position [385, 0]
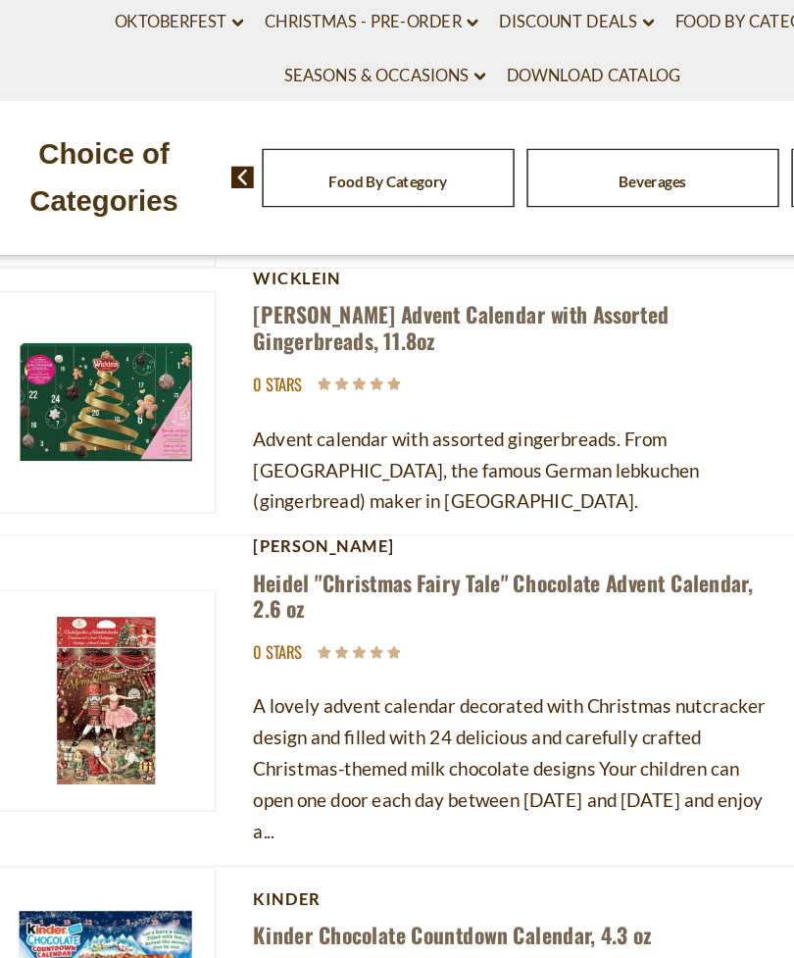
click at [572, 654] on p "0 stars" at bounding box center [421, 666] width 409 height 25
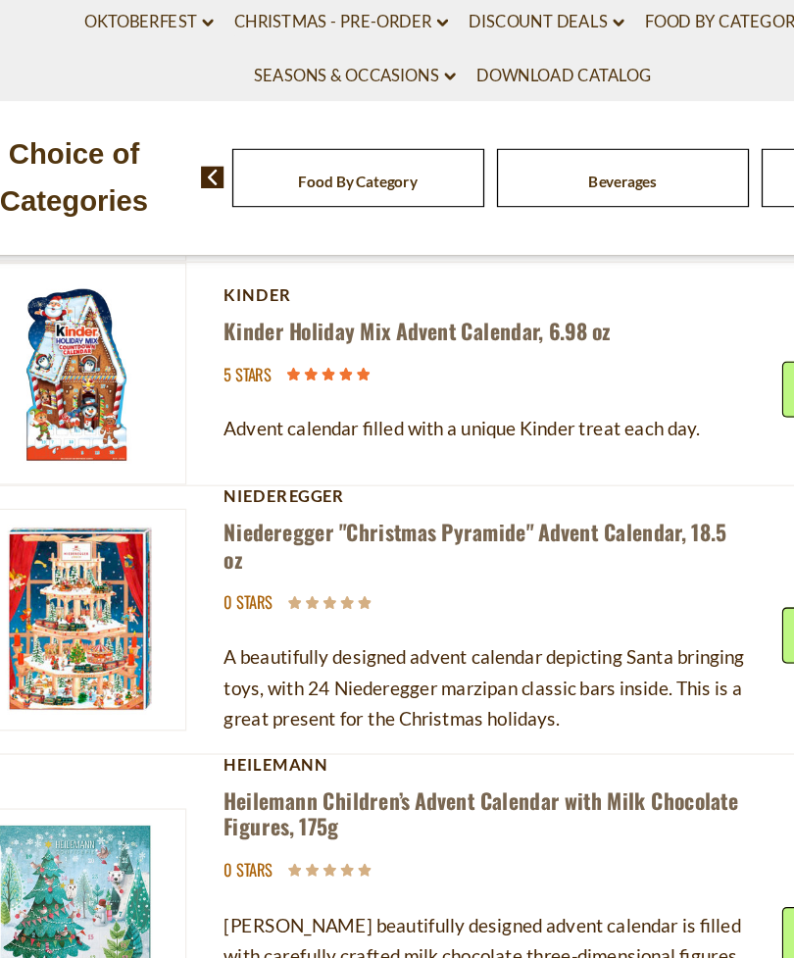
scroll to position [1035, 0]
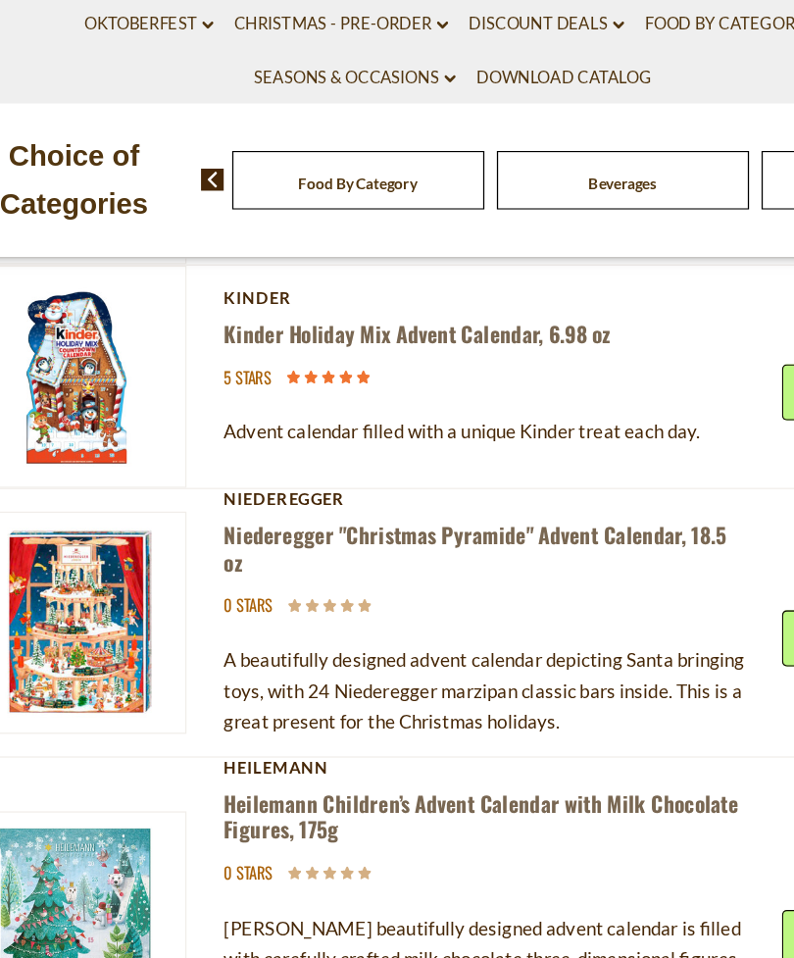
click at [404, 404] on link "Kinder Holiday Mix Advent Calendar, 6.98 oz" at bounding box center [369, 416] width 304 height 25
click at [367, 404] on link "Kinder Holiday Mix Advent Calendar, 6.98 oz" at bounding box center [369, 416] width 304 height 25
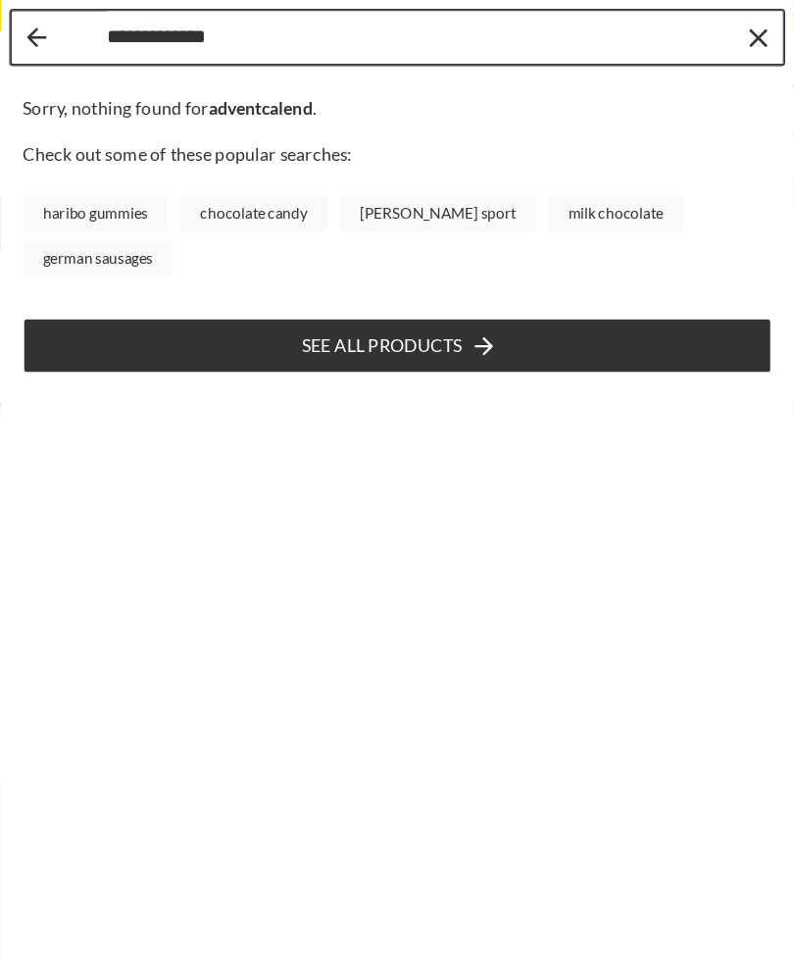
type input "**********"
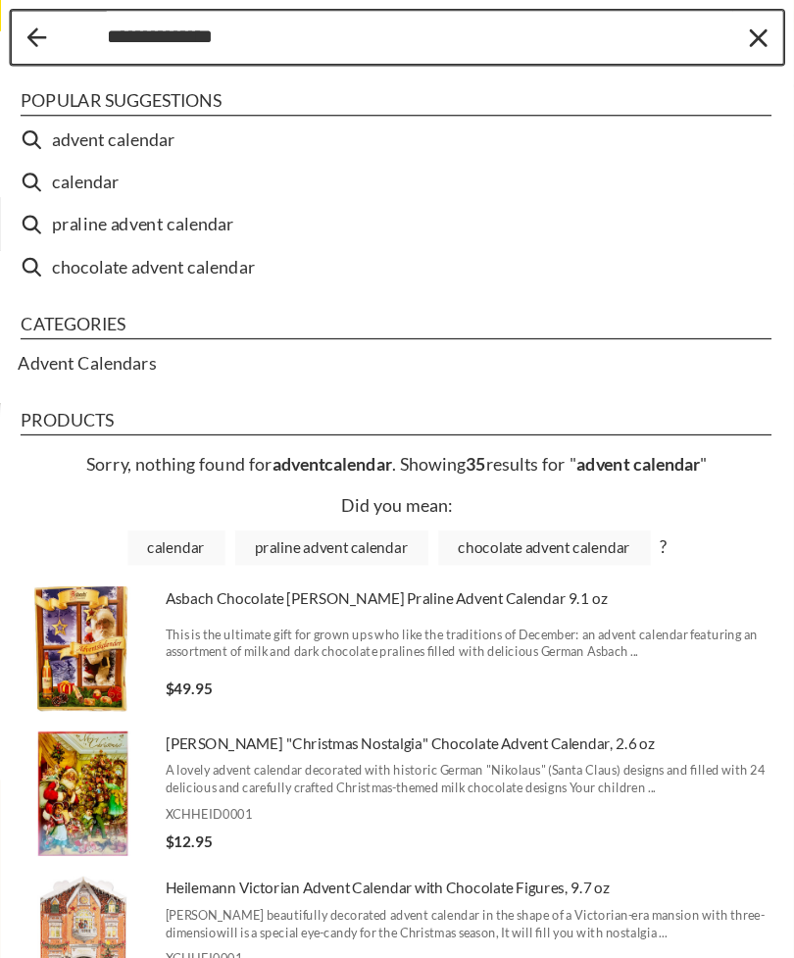
click at [171, 220] on li "chocolate advent calendar" at bounding box center [314, 209] width 608 height 33
type input "**********"
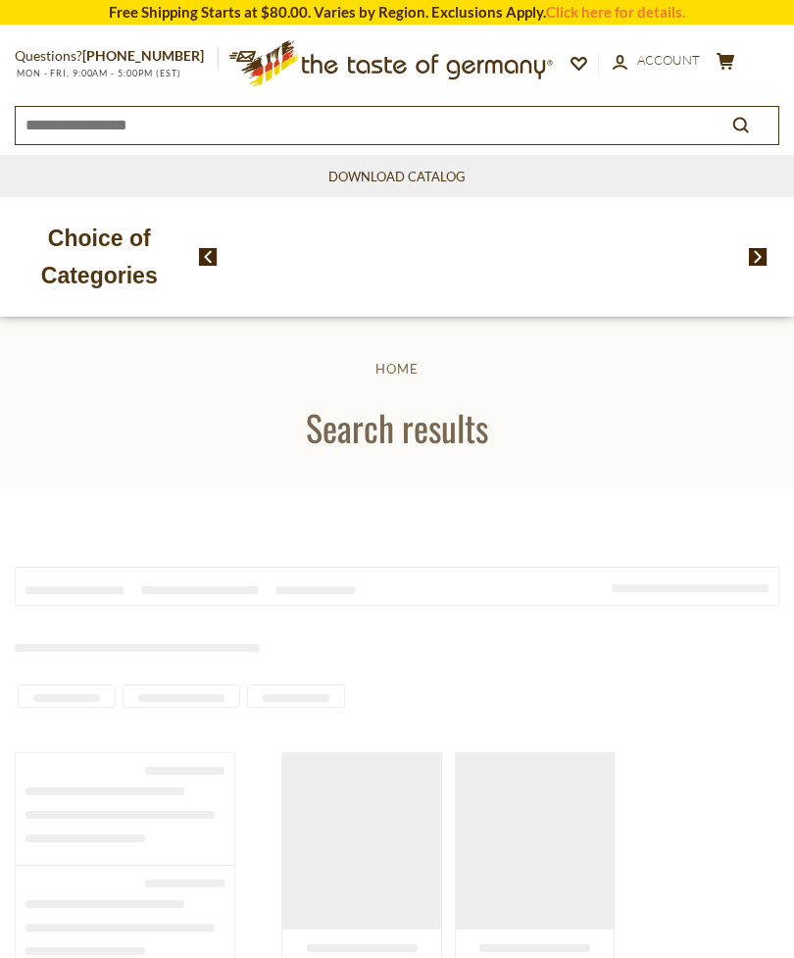
type input "**********"
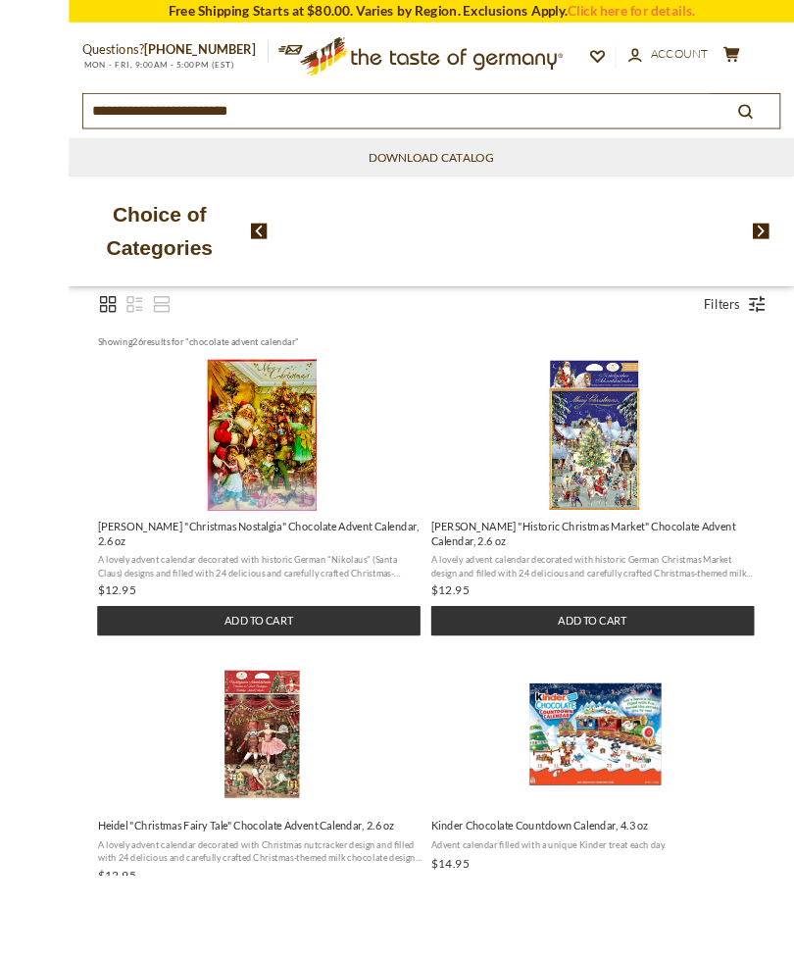
scroll to position [380, 0]
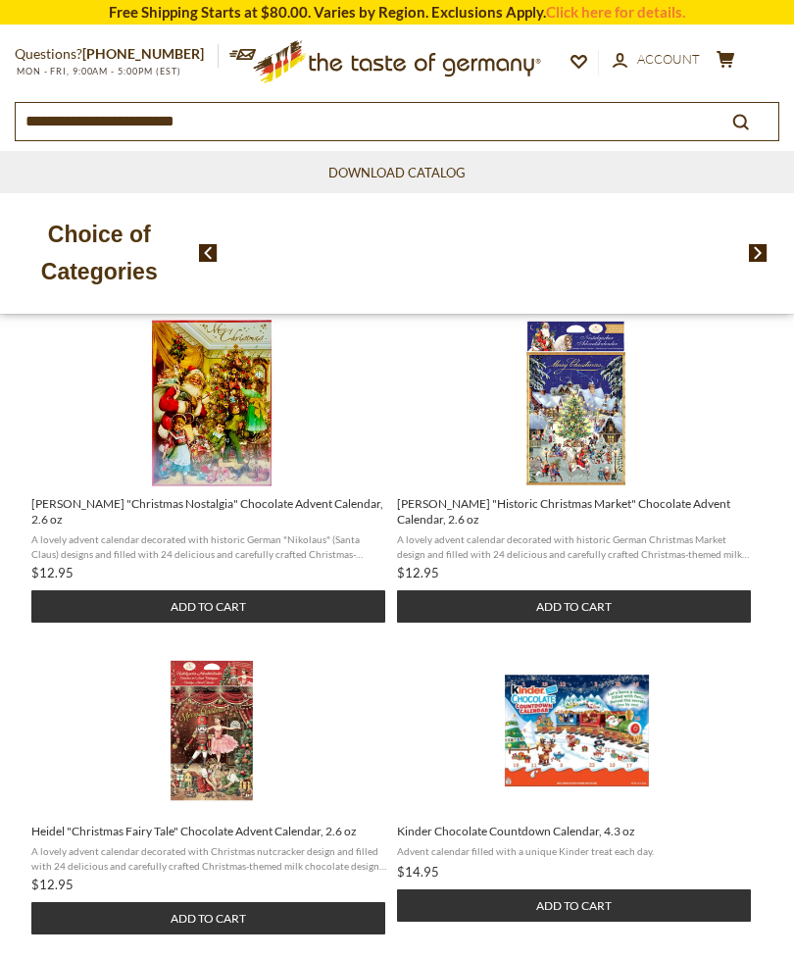
click at [204, 522] on span "[PERSON_NAME] "Christmas Nostalgia" Chocolate Advent Calendar, 2.6 oz A lovely …" at bounding box center [211, 554] width 361 height 136
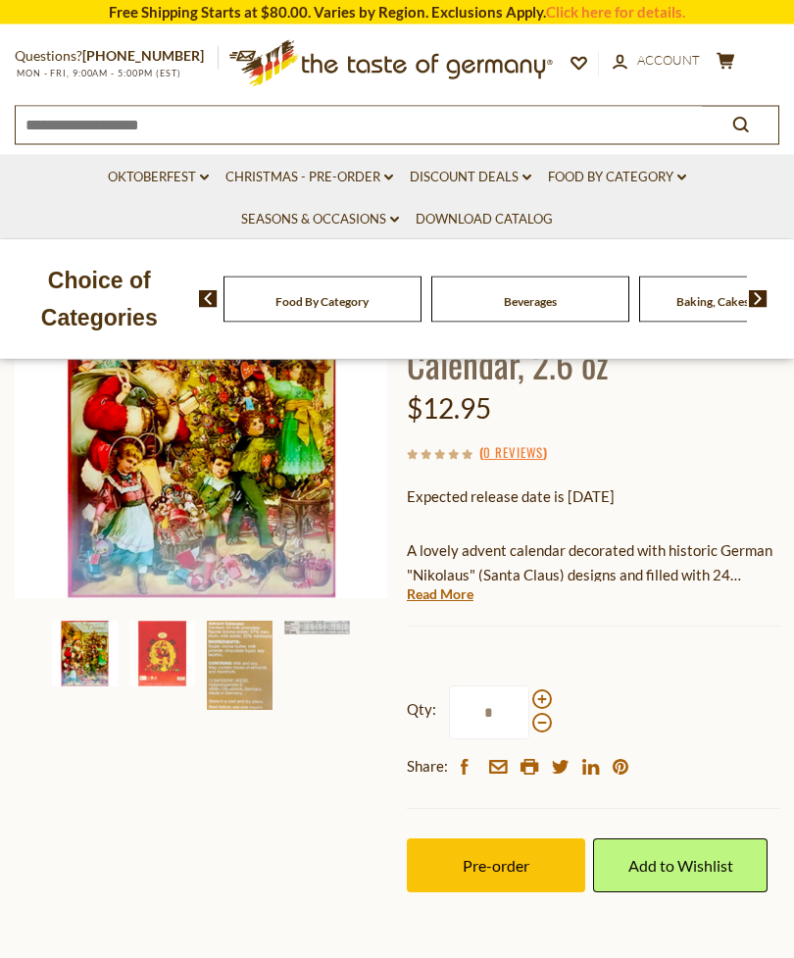
scroll to position [270, 0]
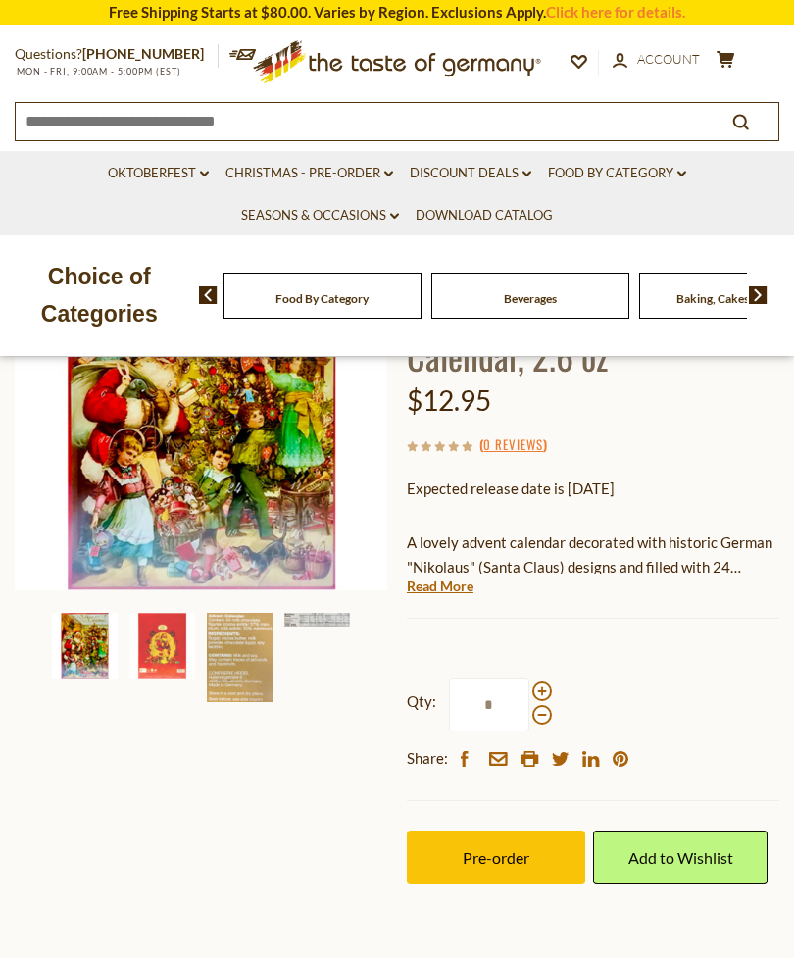
click at [171, 650] on img at bounding box center [162, 646] width 66 height 66
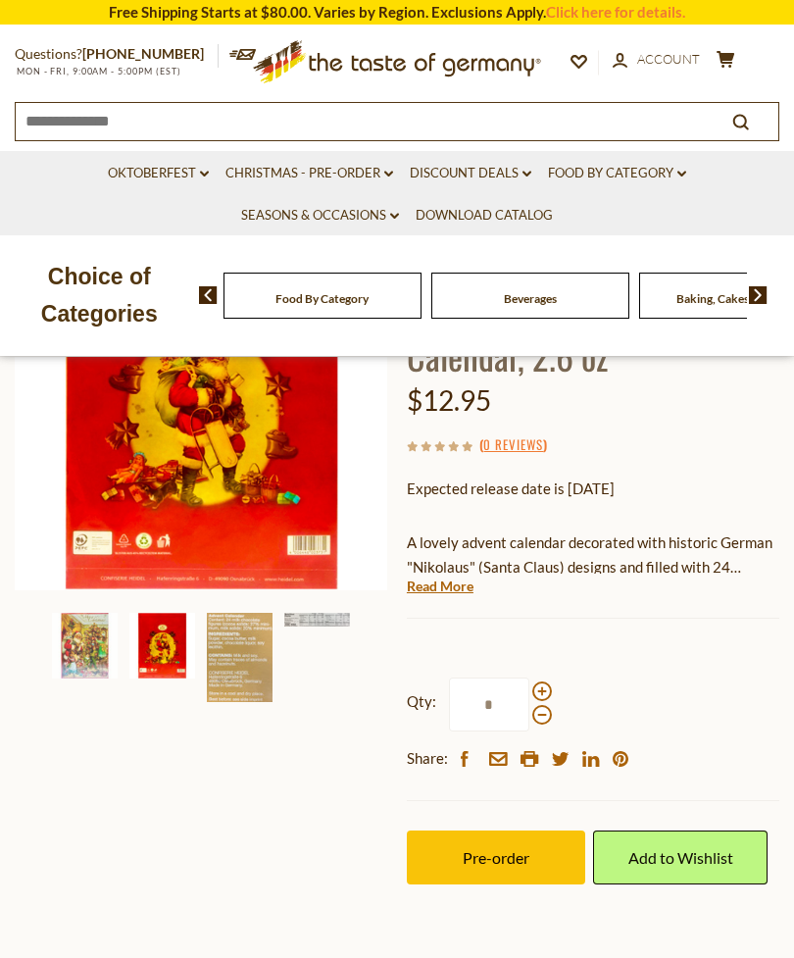
click at [237, 645] on img at bounding box center [240, 657] width 66 height 89
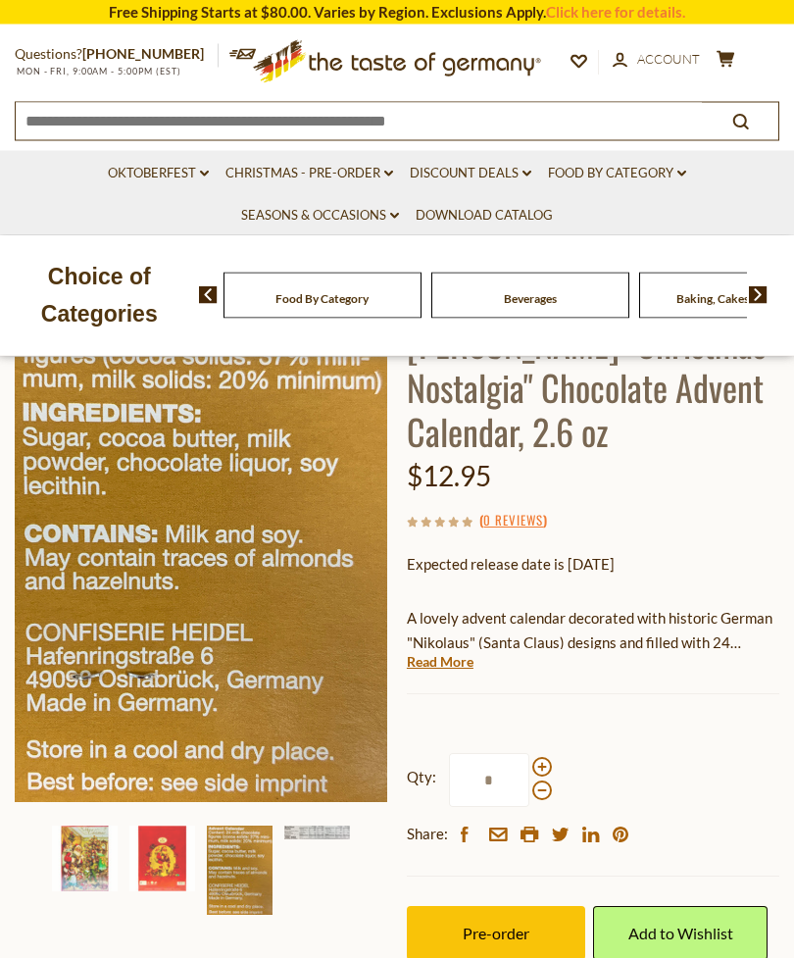
scroll to position [194, 0]
click at [85, 851] on img at bounding box center [85, 859] width 66 height 66
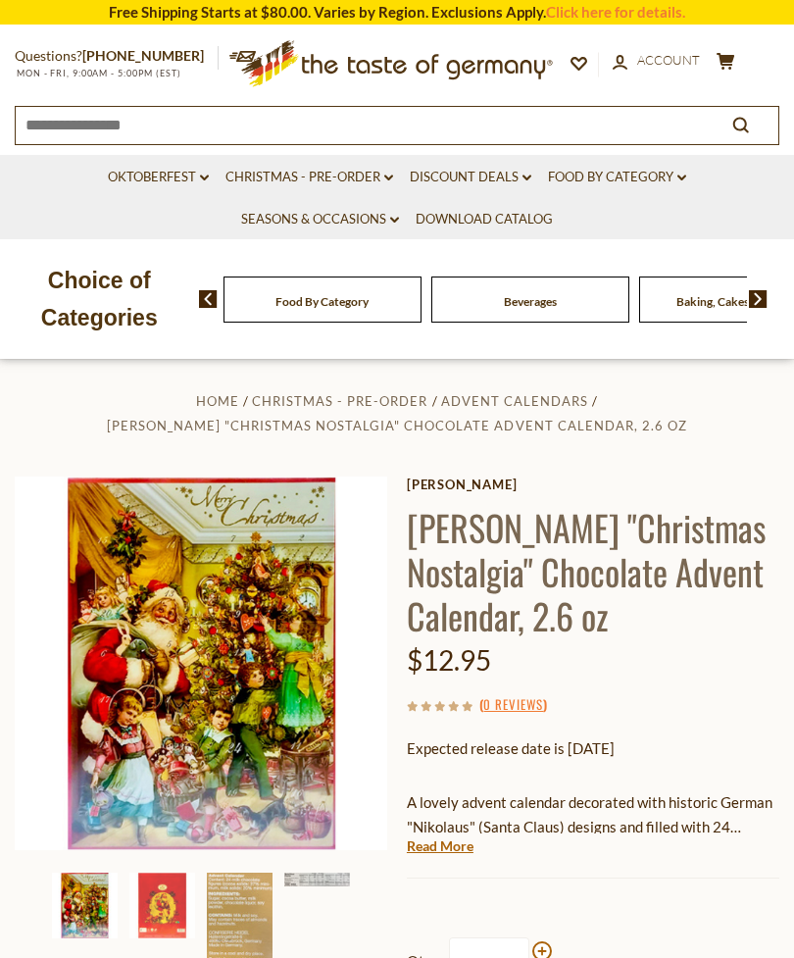
scroll to position [0, 0]
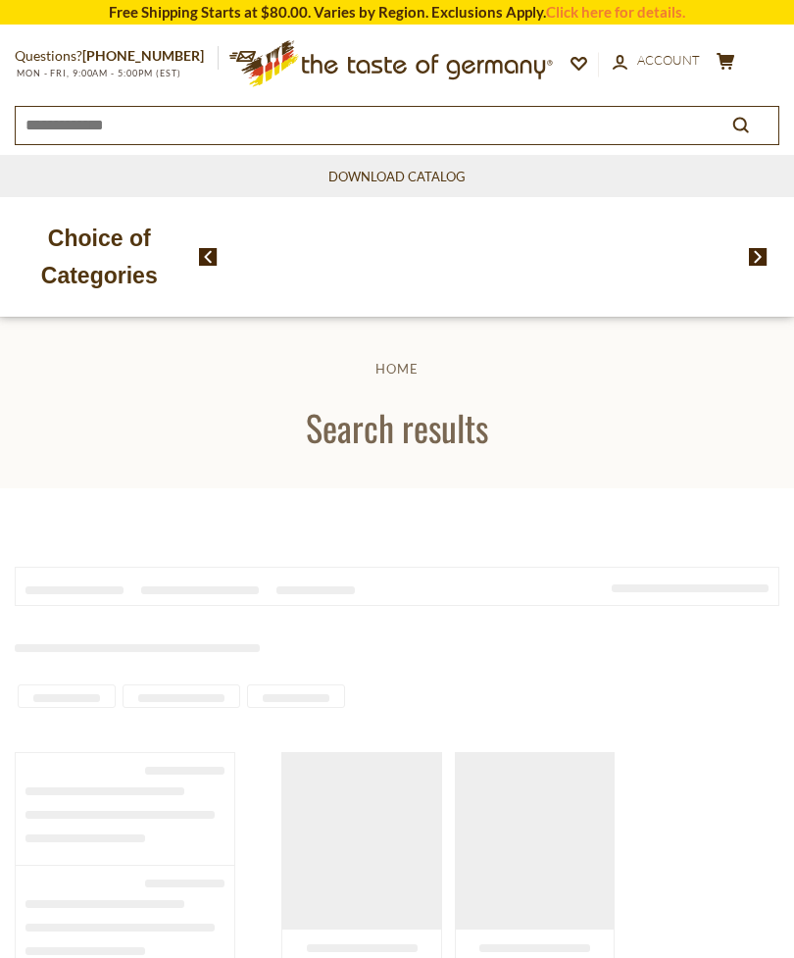
scroll to position [443, 0]
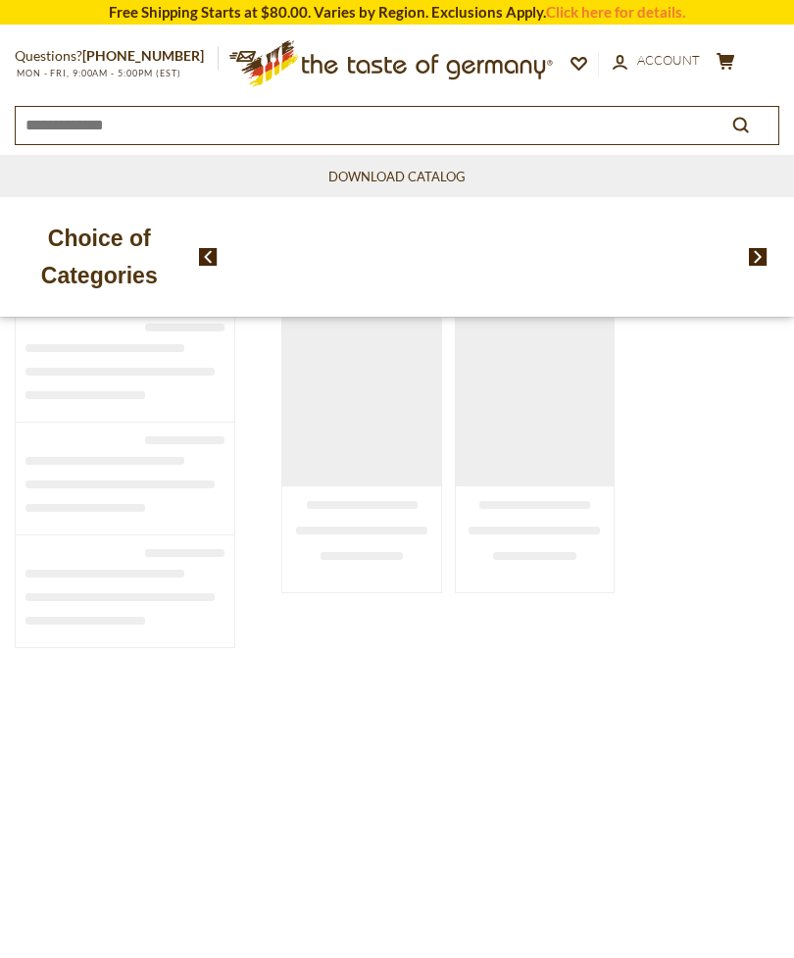
type input "**********"
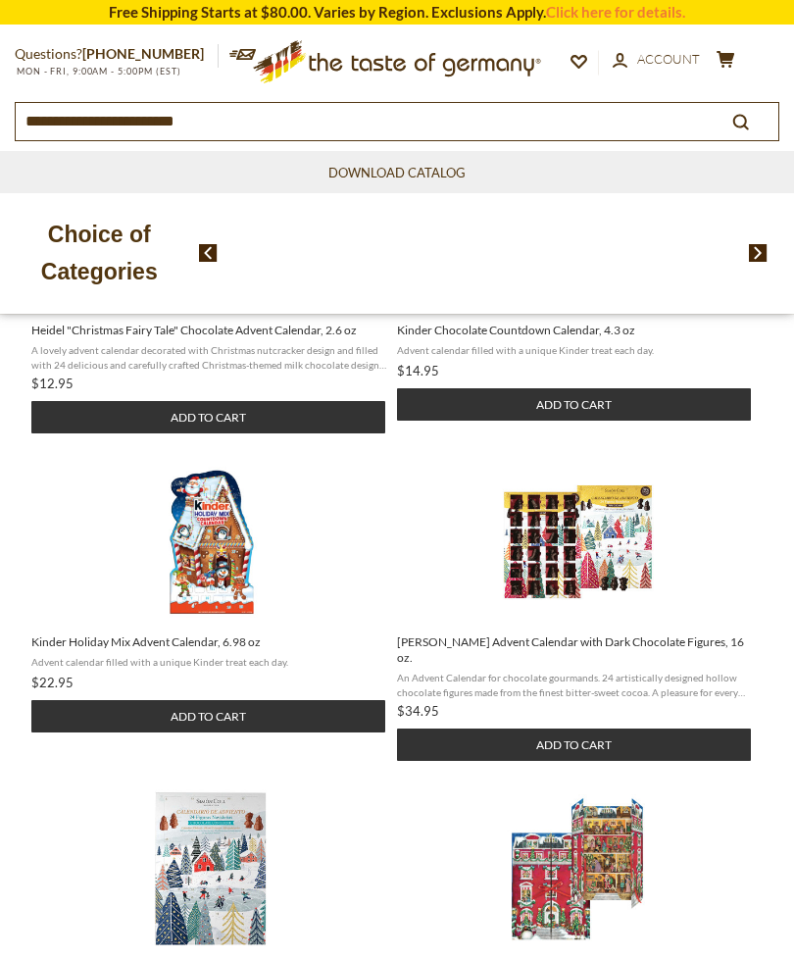
scroll to position [910, 0]
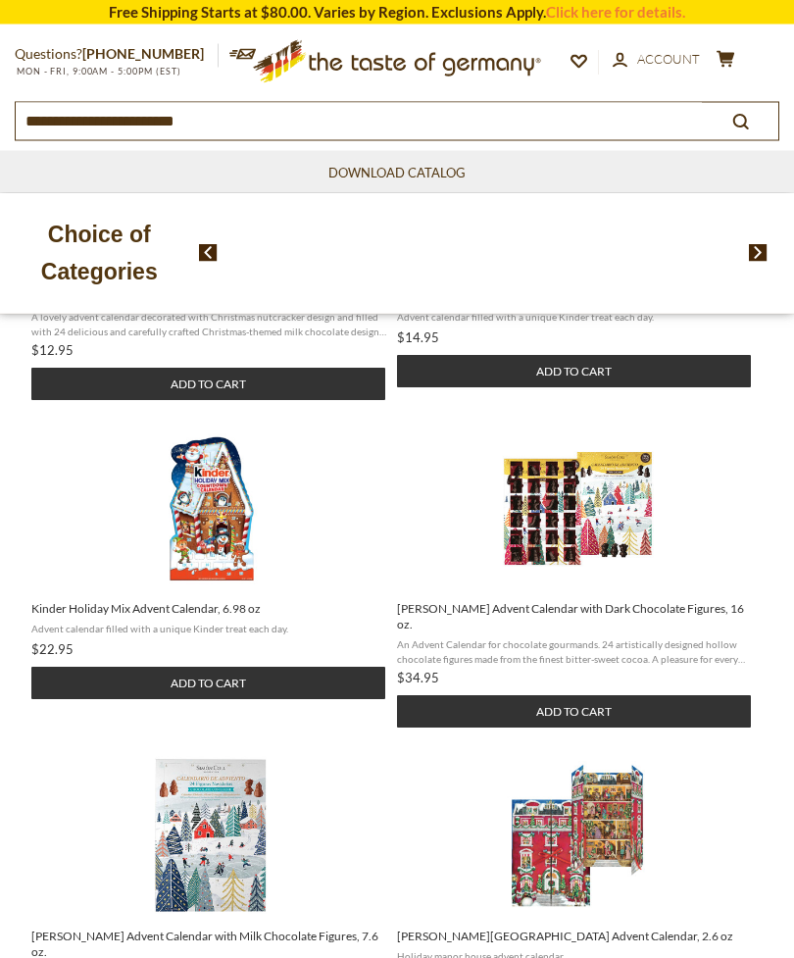
click at [498, 621] on span "[PERSON_NAME] Advent Calendar with Dark Chocolate Figures, 16 oz." at bounding box center [575, 617] width 356 height 31
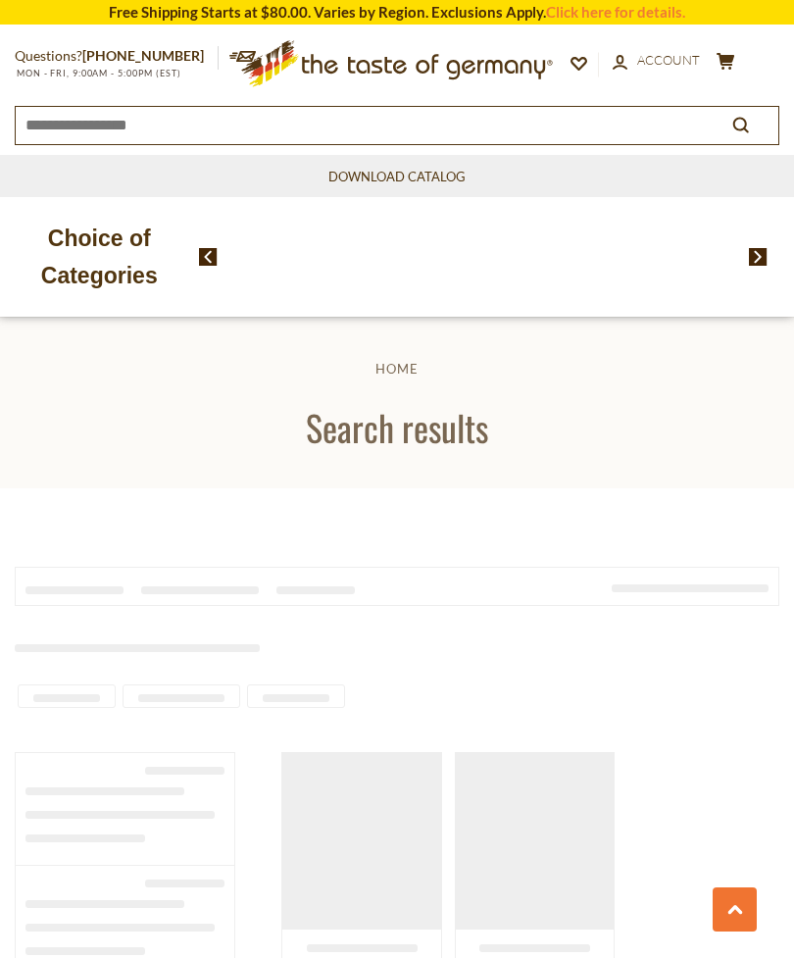
type input "**********"
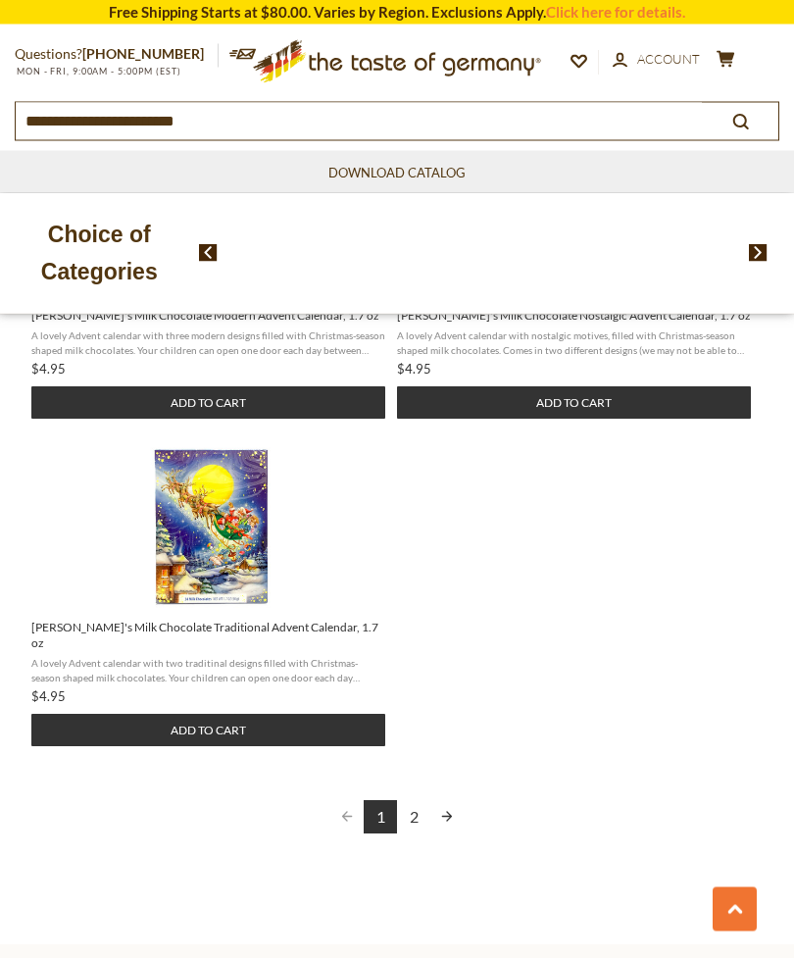
scroll to position [2530, 0]
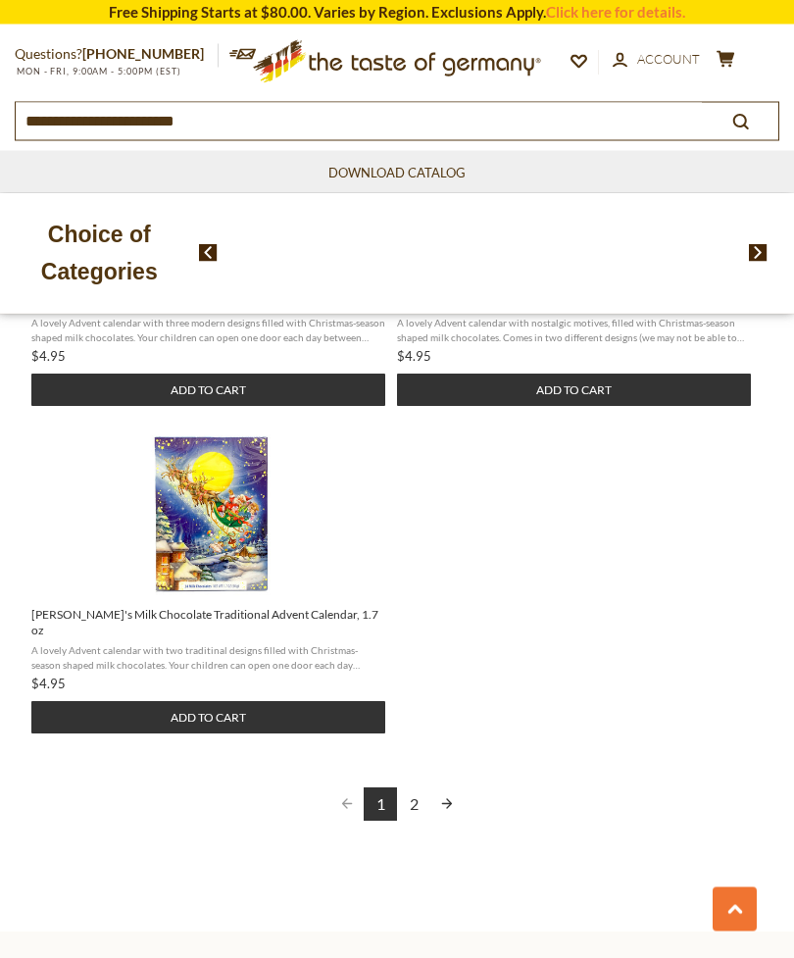
click at [416, 788] on link "2" at bounding box center [413, 804] width 33 height 33
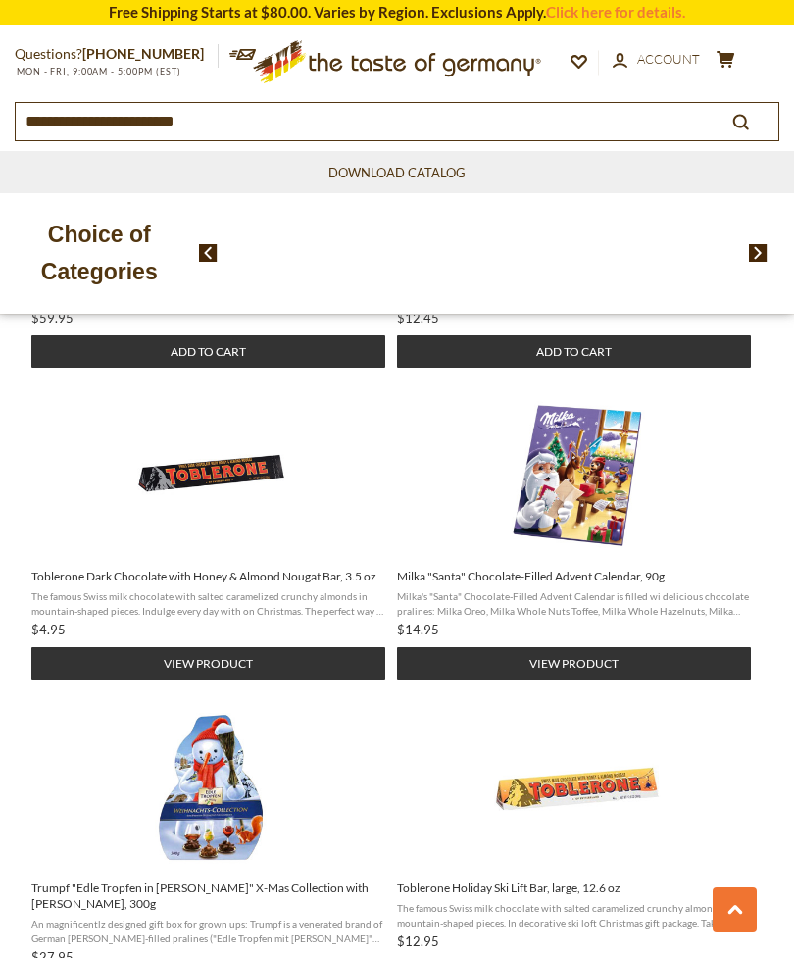
scroll to position [1298, 0]
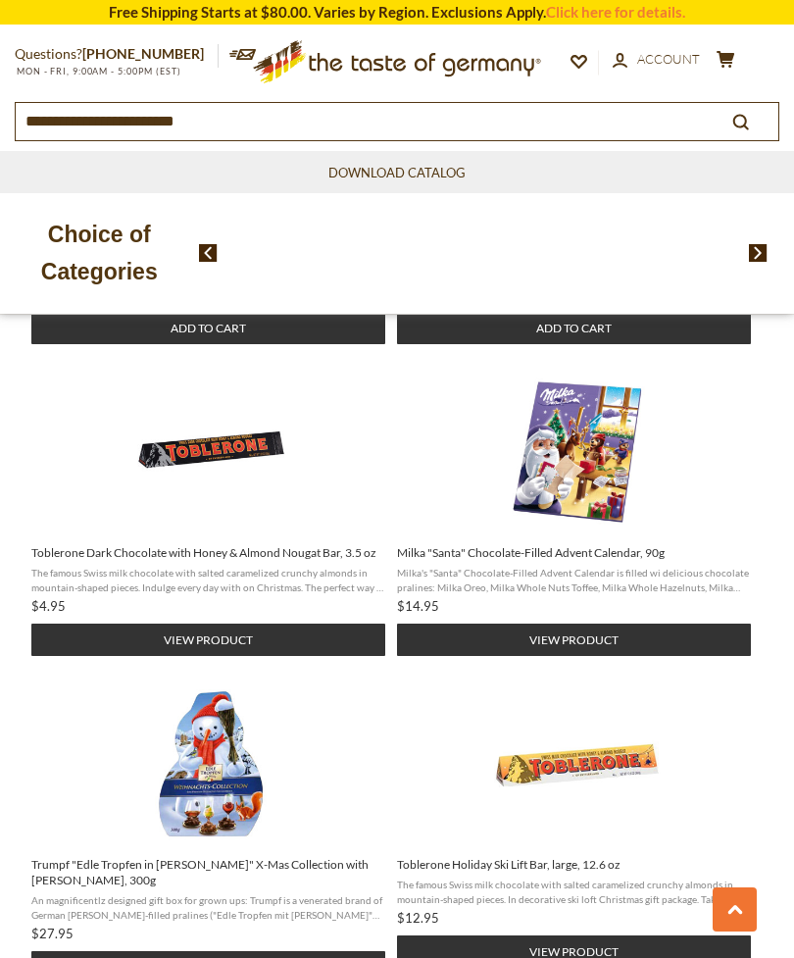
click at [676, 402] on span "Milka" at bounding box center [577, 452] width 361 height 167
click at [595, 535] on span "Milka "Santa" Chocolate-Filled Advent Calendar, 90g Milka's "Santa" Chocolate-F…" at bounding box center [577, 595] width 361 height 121
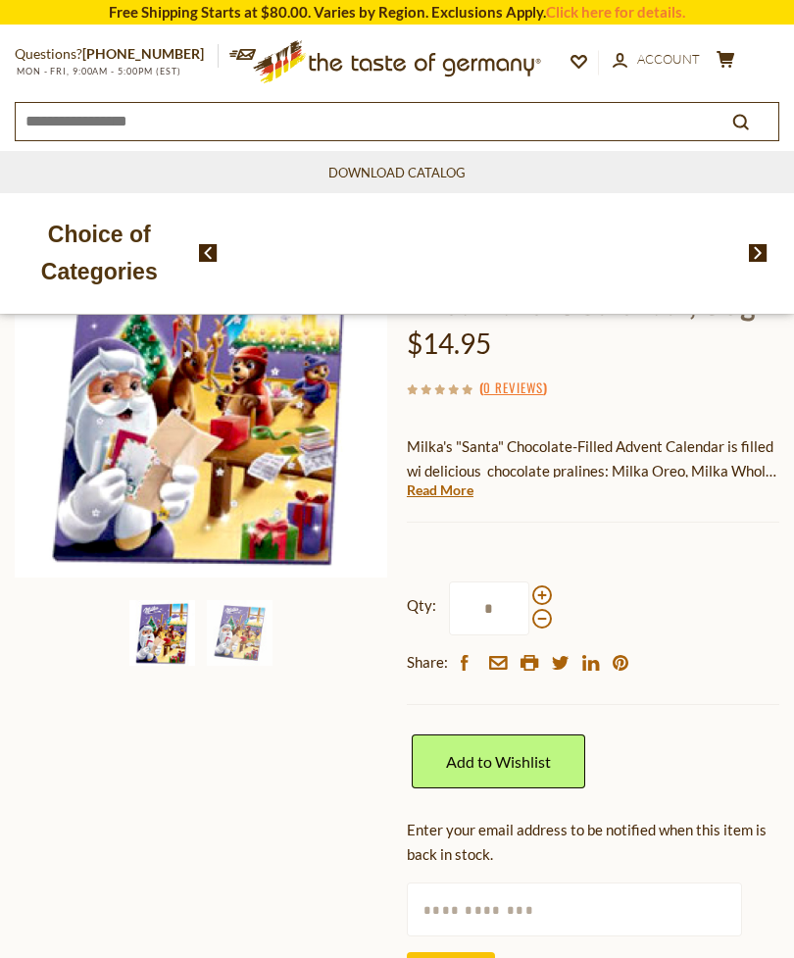
scroll to position [234, 0]
